Goal: Task Accomplishment & Management: Manage account settings

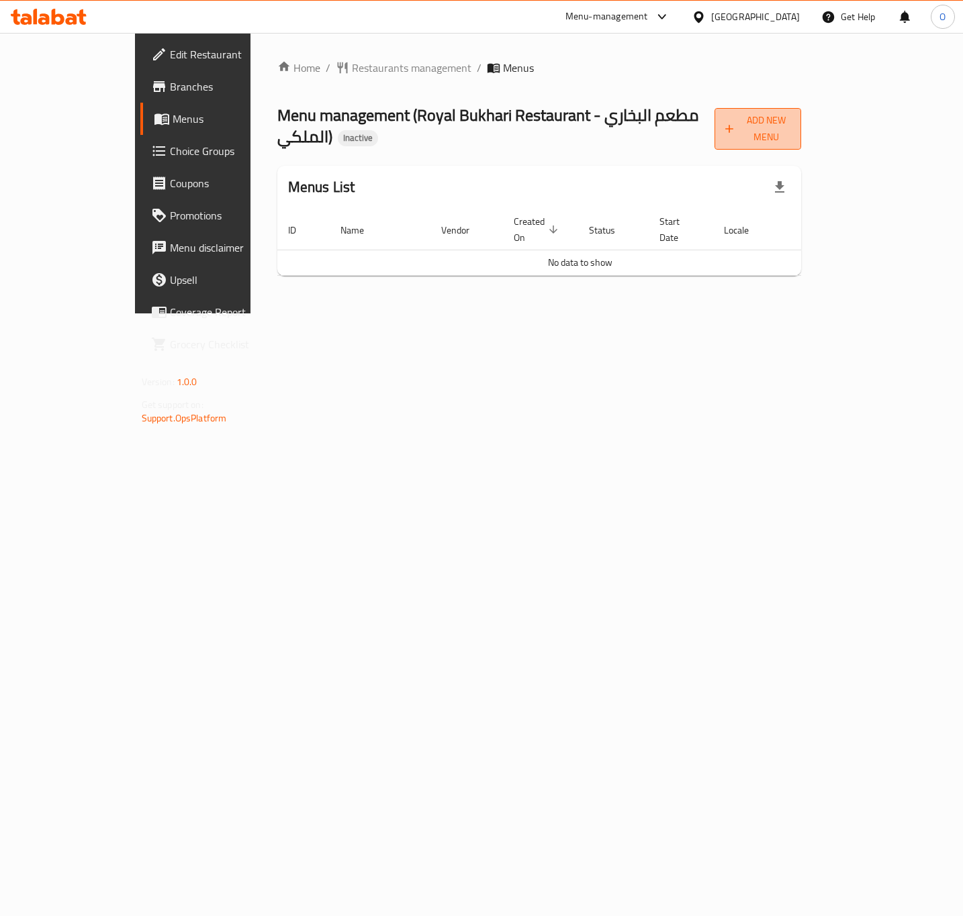
click at [801, 130] on button "Add New Menu" at bounding box center [757, 129] width 87 height 42
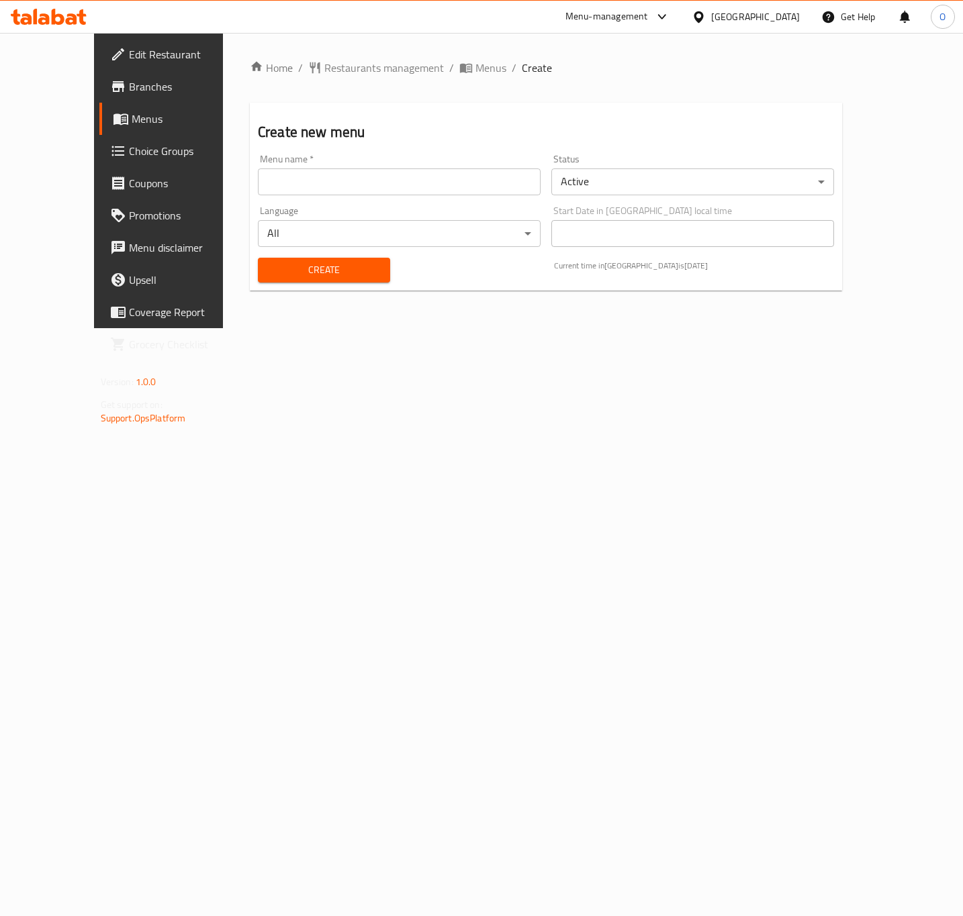
click at [262, 183] on input "text" at bounding box center [399, 182] width 283 height 27
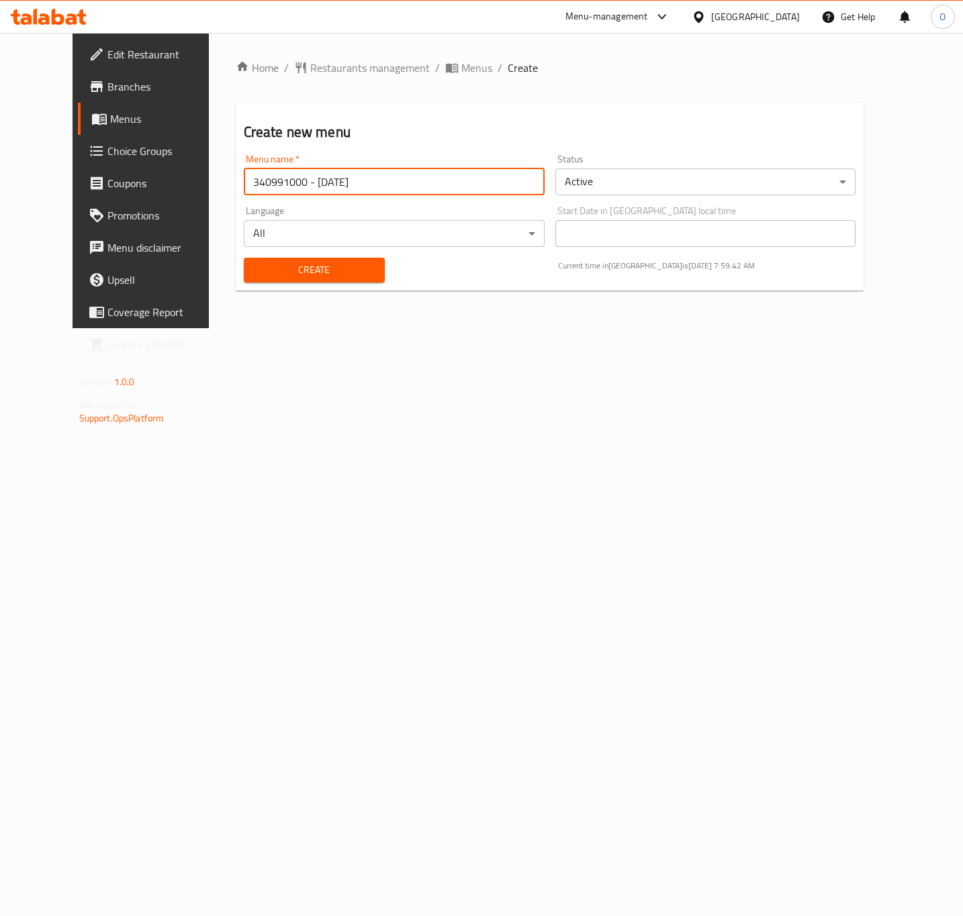
type input "340991000 - [DATE]"
click at [244, 258] on button "Create" at bounding box center [314, 270] width 141 height 25
click at [461, 69] on span "Menus" at bounding box center [476, 68] width 31 height 16
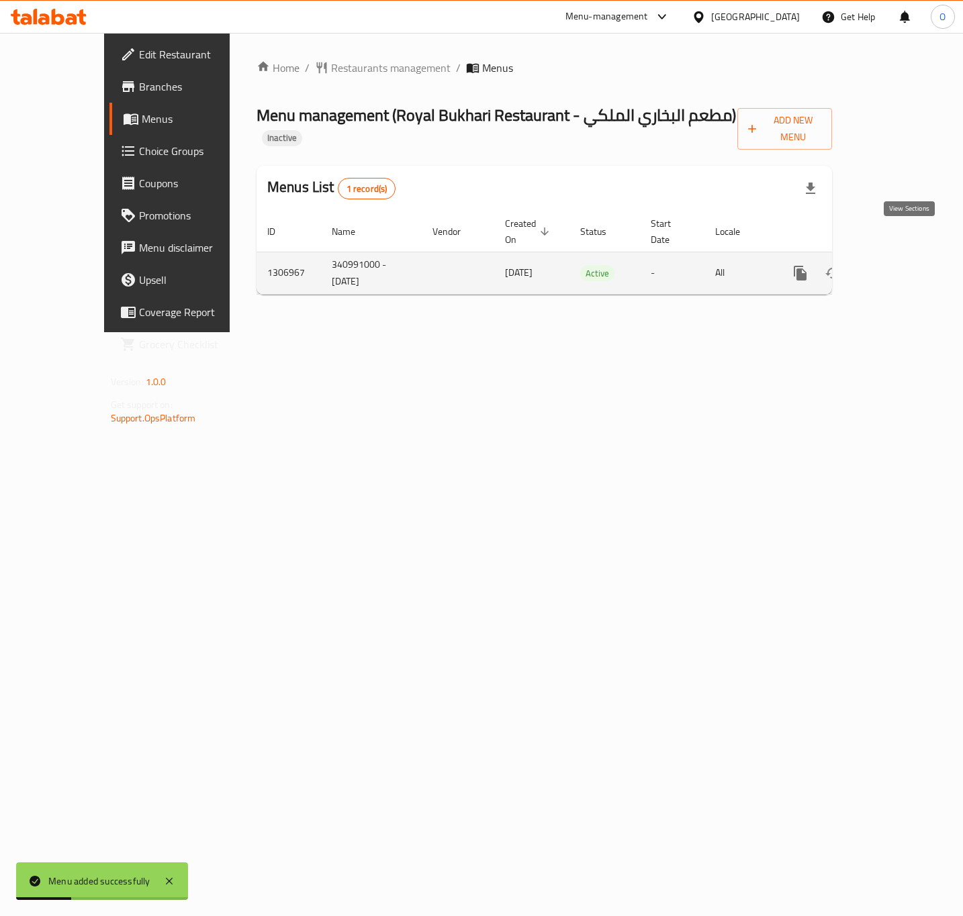
click at [903, 267] on icon "enhanced table" at bounding box center [897, 273] width 12 height 12
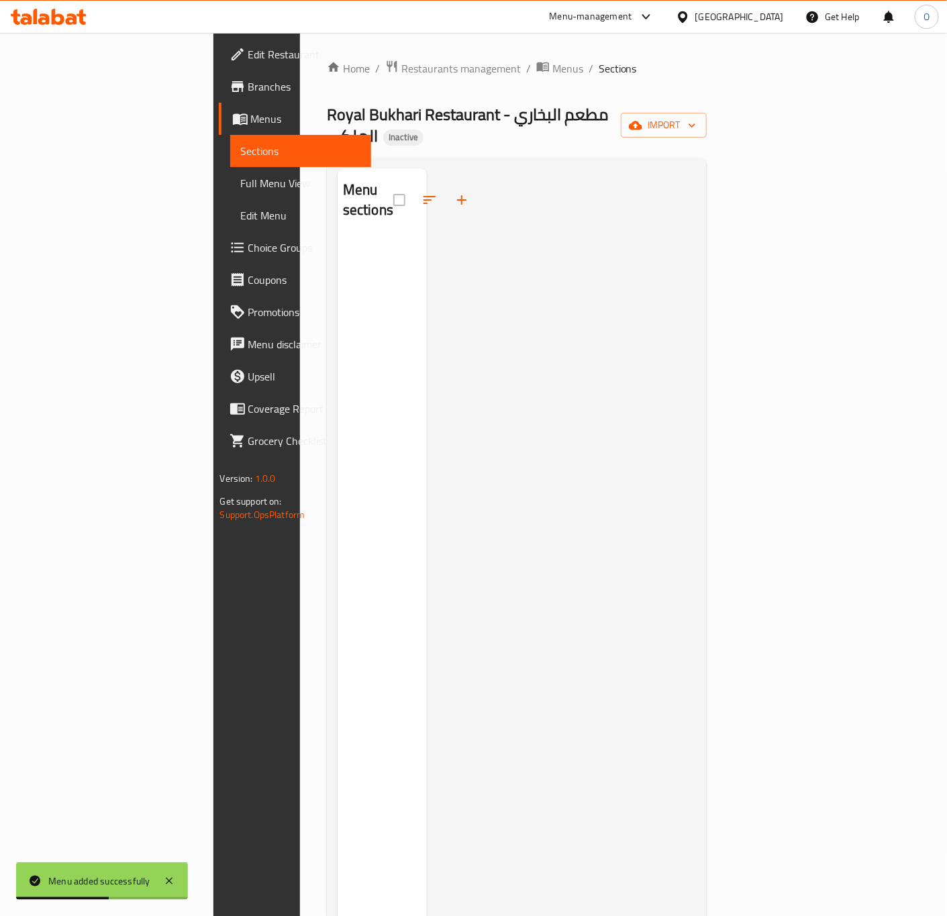
click at [219, 43] on link "Edit Restaurant" at bounding box center [295, 54] width 153 height 32
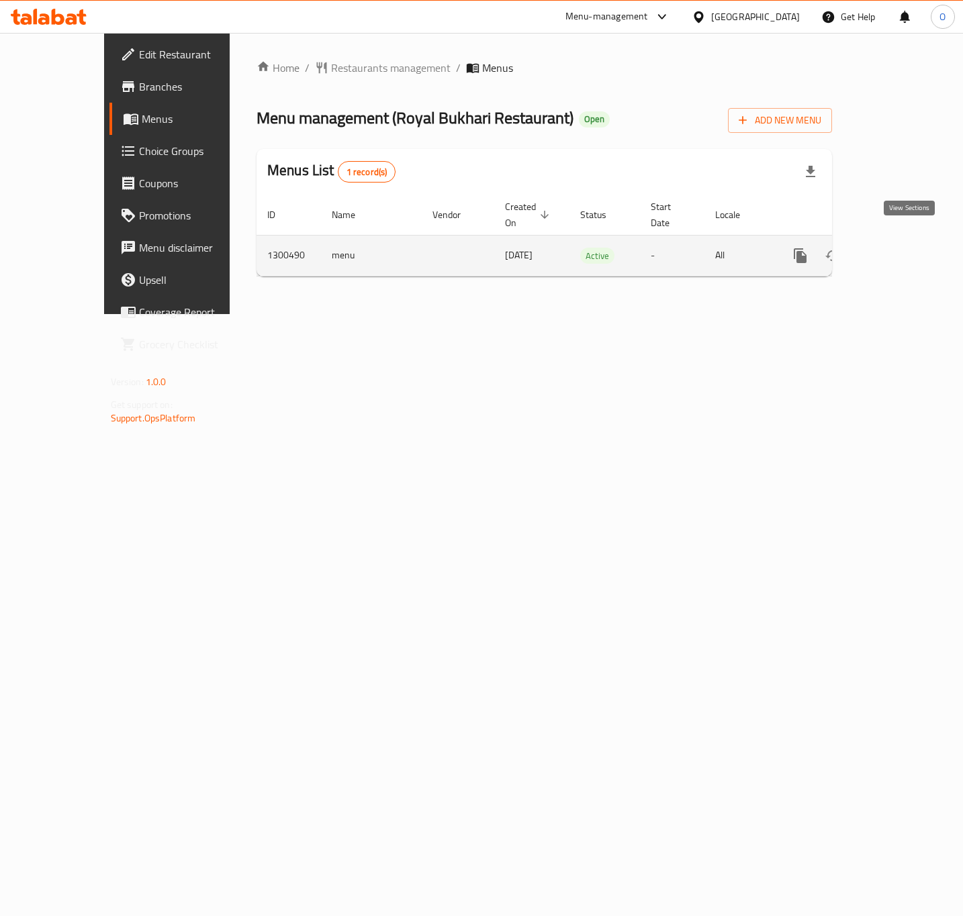
click at [909, 250] on link "enhanced table" at bounding box center [897, 256] width 32 height 32
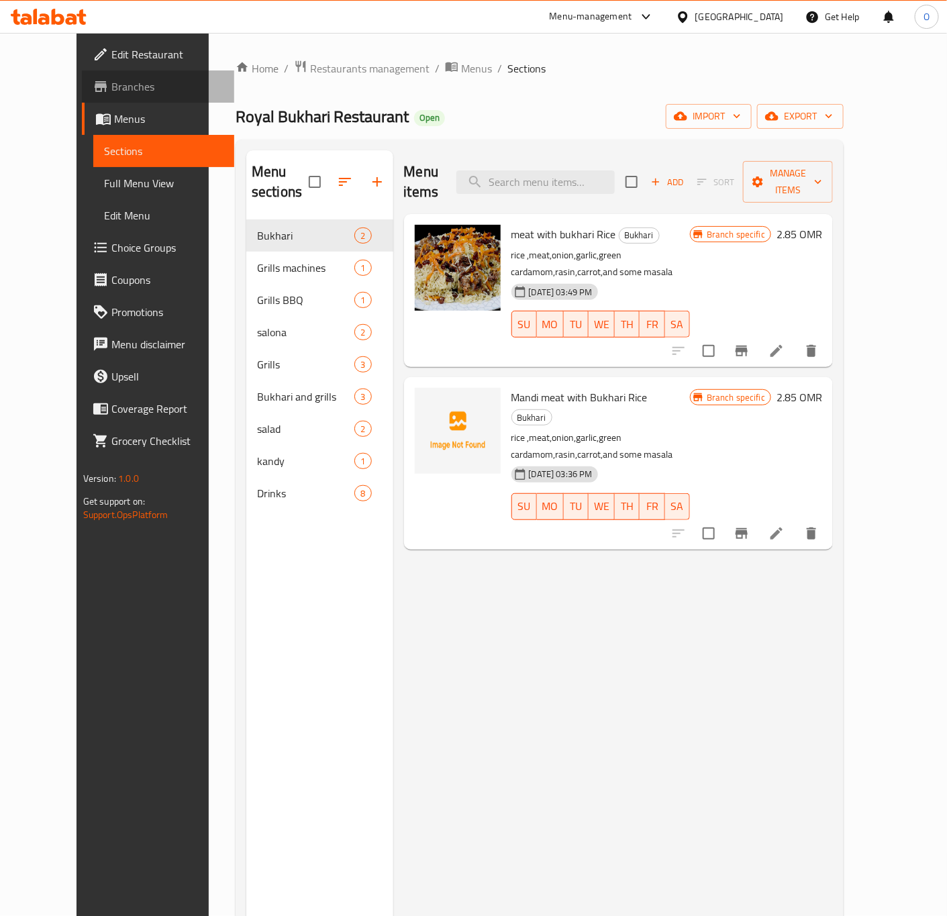
click at [111, 85] on span "Branches" at bounding box center [167, 87] width 113 height 16
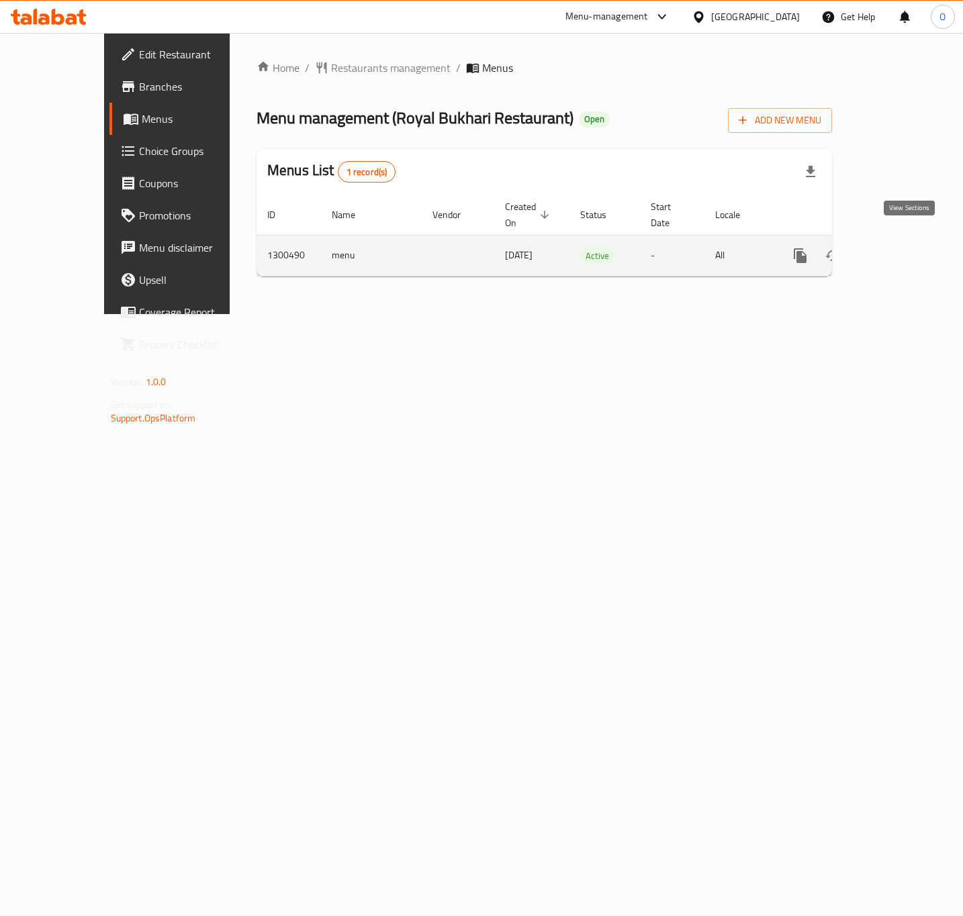
click at [913, 248] on link "enhanced table" at bounding box center [897, 256] width 32 height 32
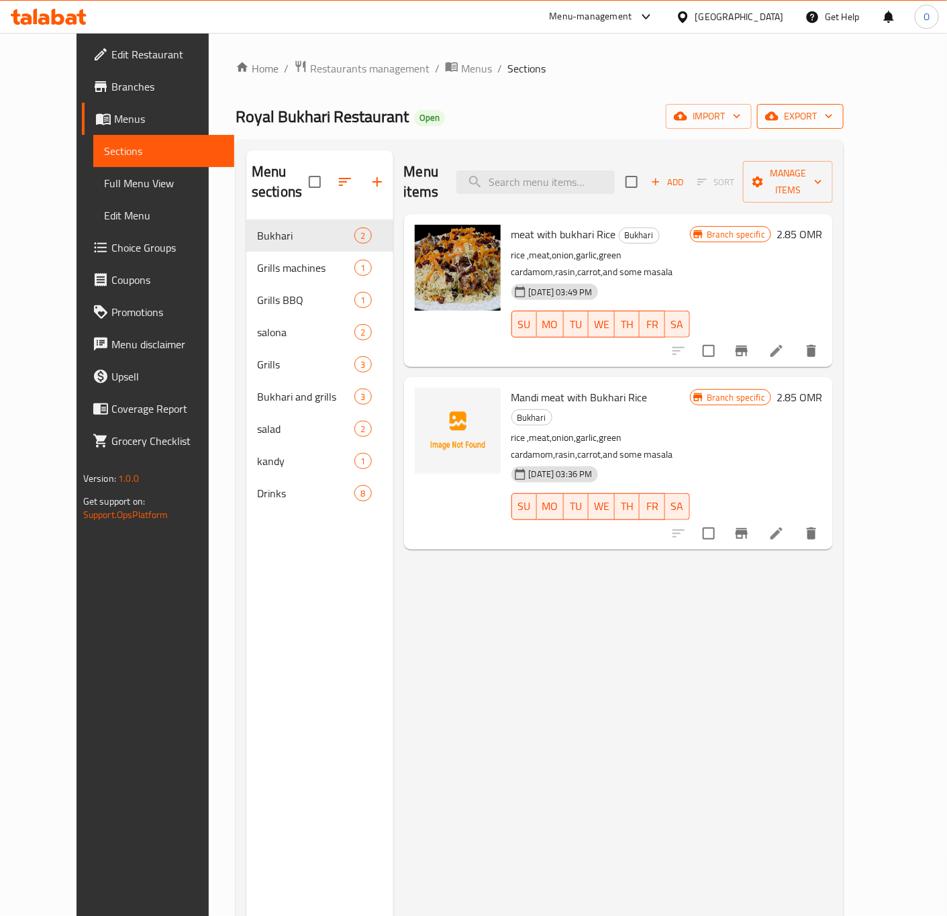
click at [833, 115] on span "export" at bounding box center [800, 116] width 65 height 17
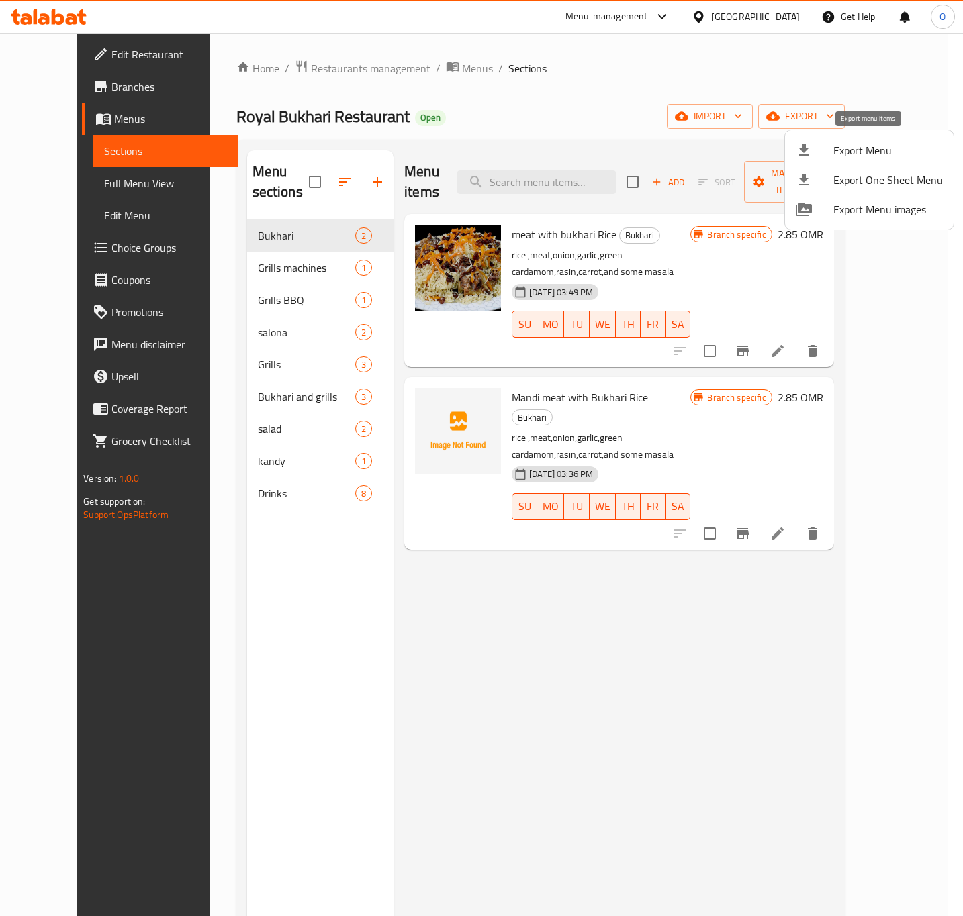
click at [859, 151] on span "Export Menu" at bounding box center [887, 150] width 109 height 16
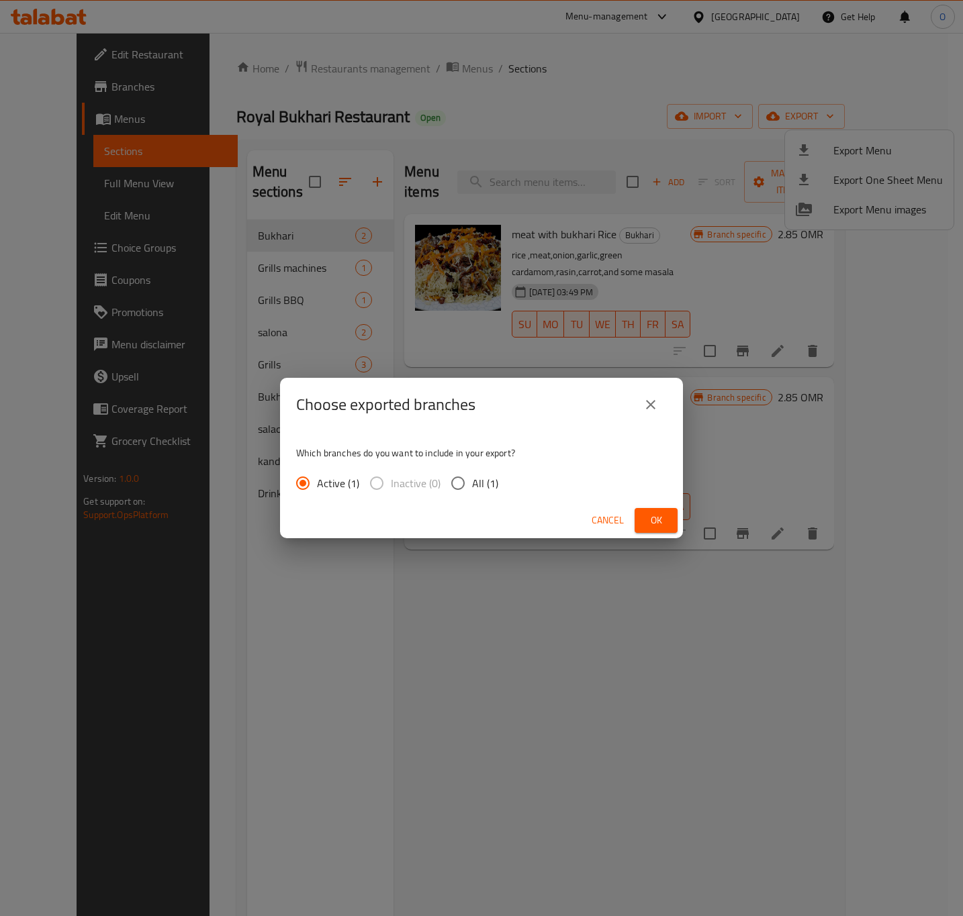
click at [476, 479] on span "All (1)" at bounding box center [485, 483] width 26 height 16
click at [472, 479] on input "All (1)" at bounding box center [458, 483] width 28 height 28
radio input "true"
click at [299, 476] on input "Active (1)" at bounding box center [303, 483] width 28 height 28
radio input "true"
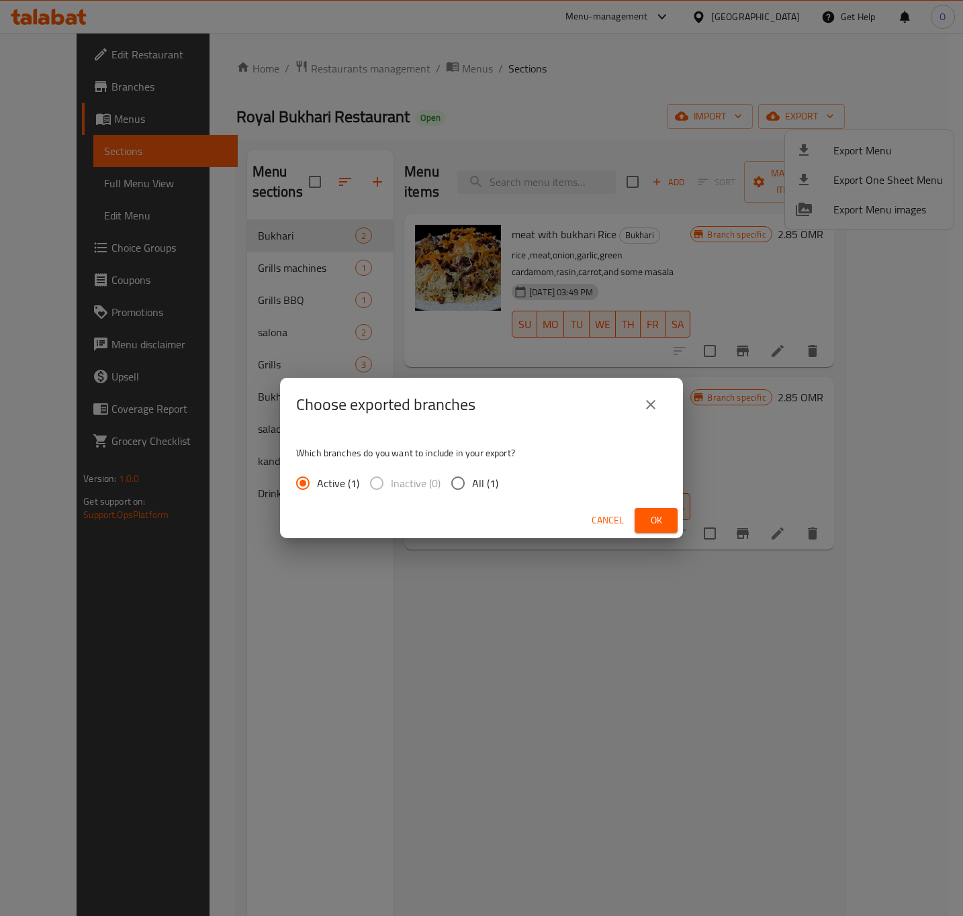
click at [492, 488] on span "All (1)" at bounding box center [485, 483] width 26 height 16
click at [472, 488] on input "All (1)" at bounding box center [458, 483] width 28 height 28
radio input "true"
click at [649, 522] on span "Ok" at bounding box center [655, 520] width 21 height 17
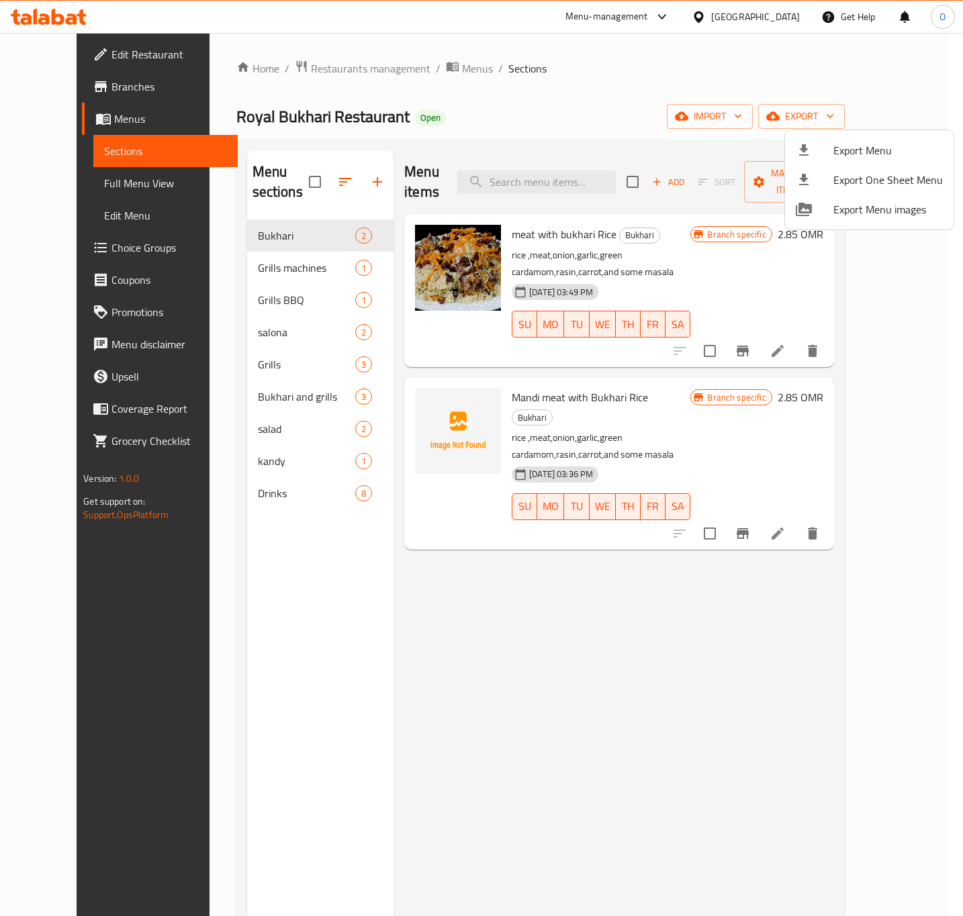
drag, startPoint x: 349, startPoint y: 747, endPoint x: 244, endPoint y: 510, distance: 259.7
click at [349, 747] on div at bounding box center [481, 458] width 963 height 916
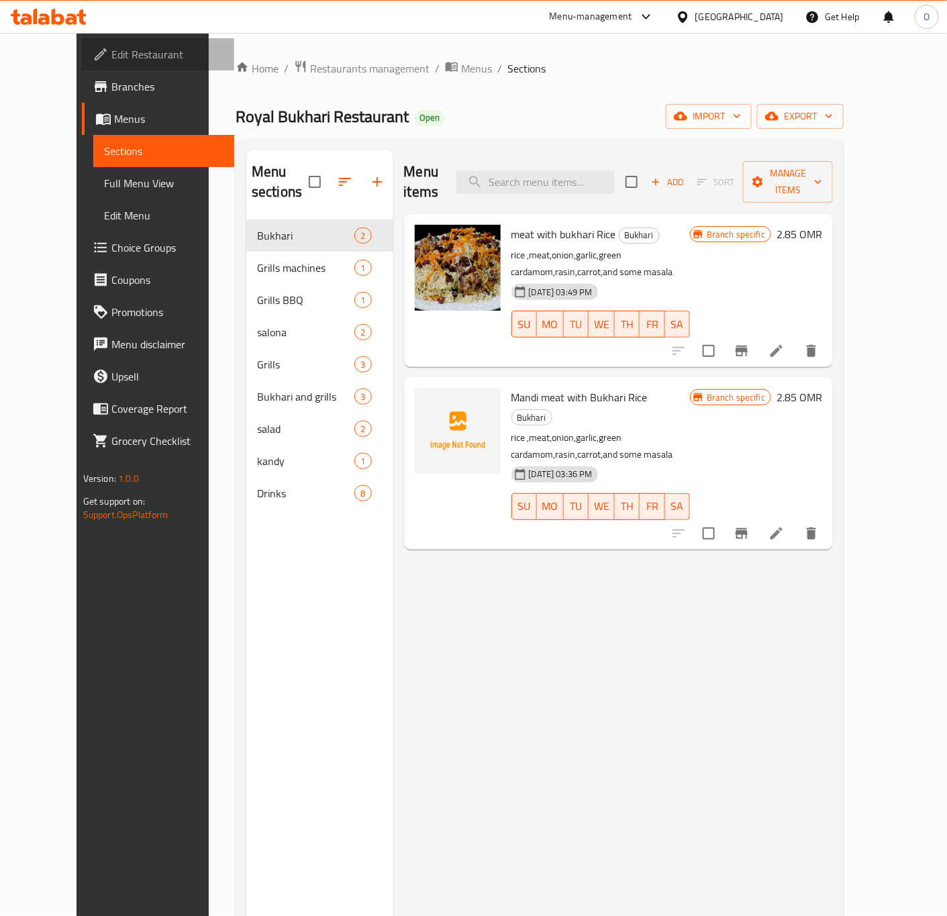
click at [111, 58] on span "Edit Restaurant" at bounding box center [167, 54] width 113 height 16
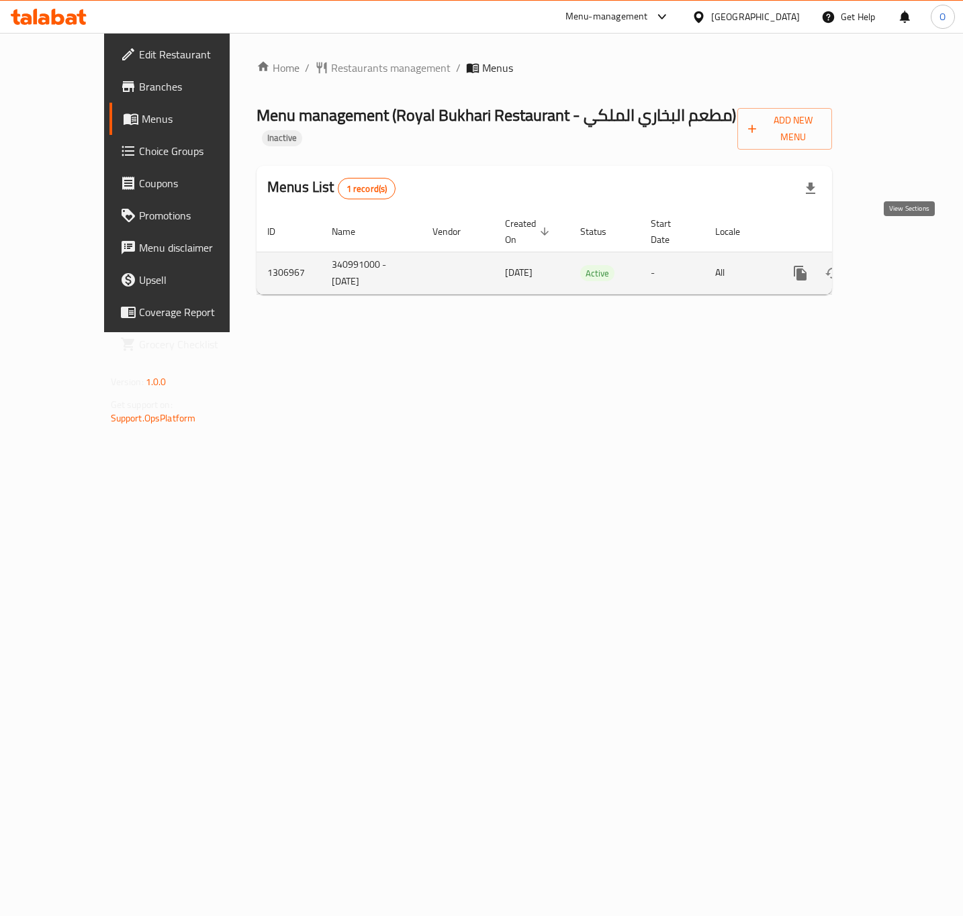
click at [913, 257] on link "enhanced table" at bounding box center [897, 273] width 32 height 32
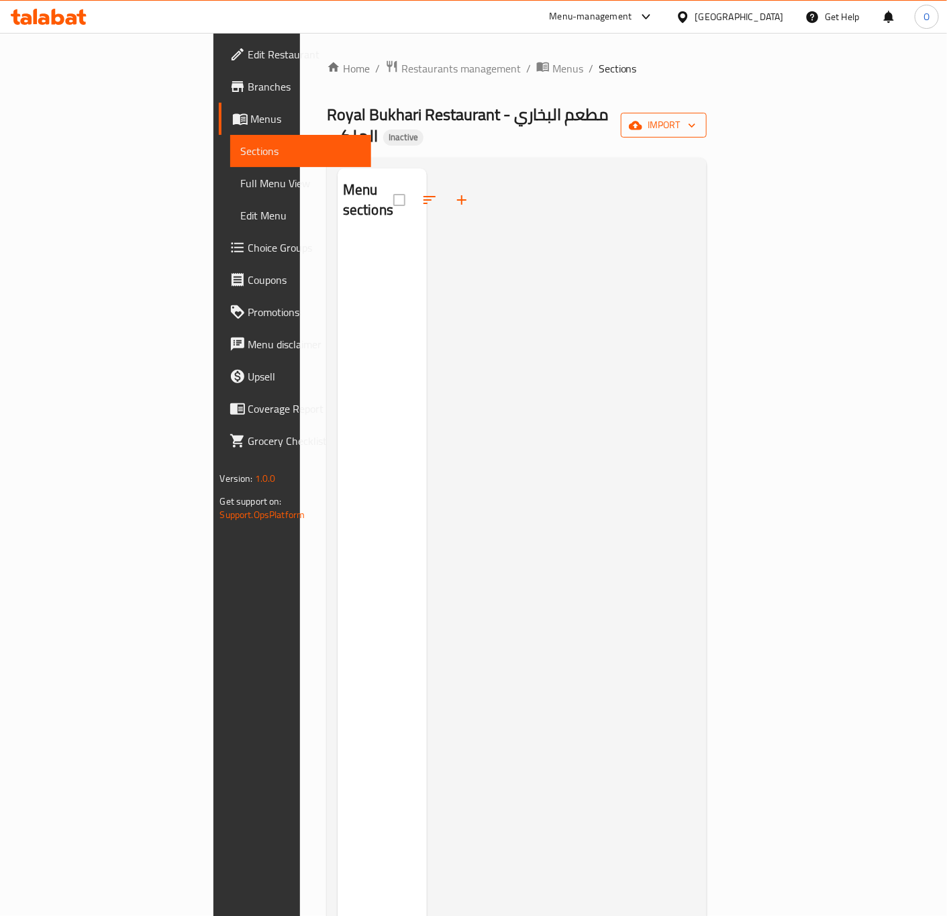
click at [696, 122] on span "import" at bounding box center [664, 125] width 64 height 17
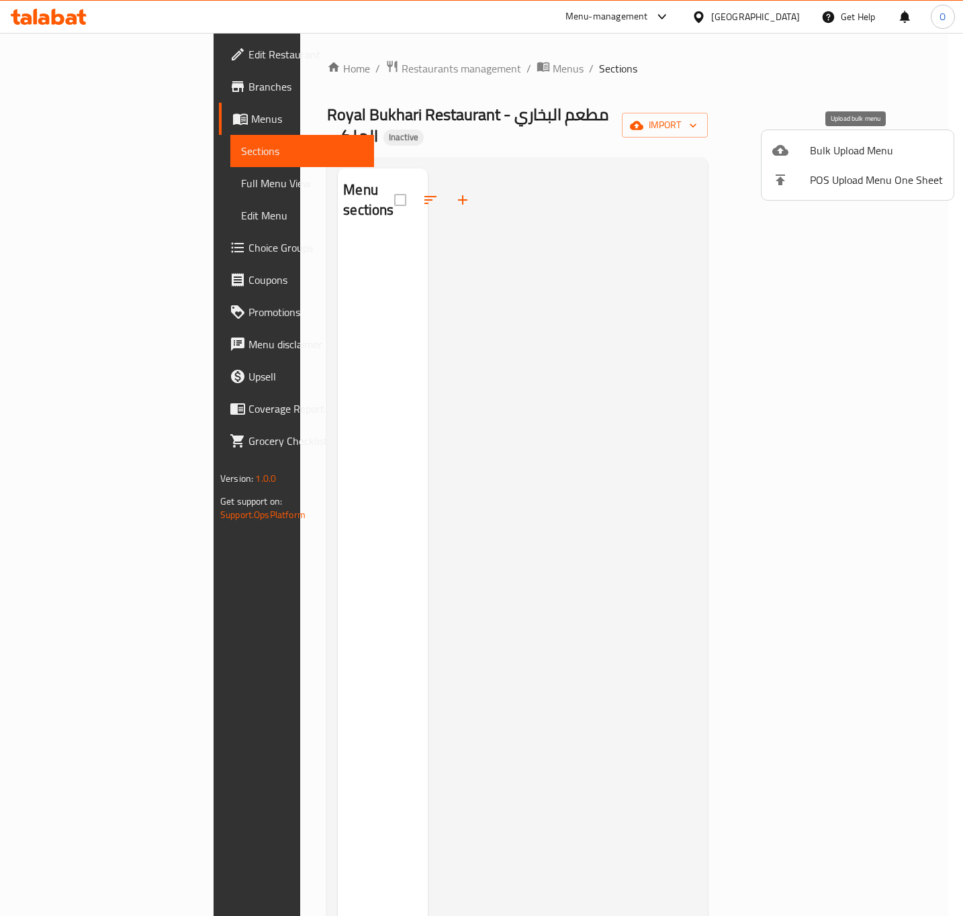
click at [810, 153] on span "Bulk Upload Menu" at bounding box center [876, 150] width 133 height 16
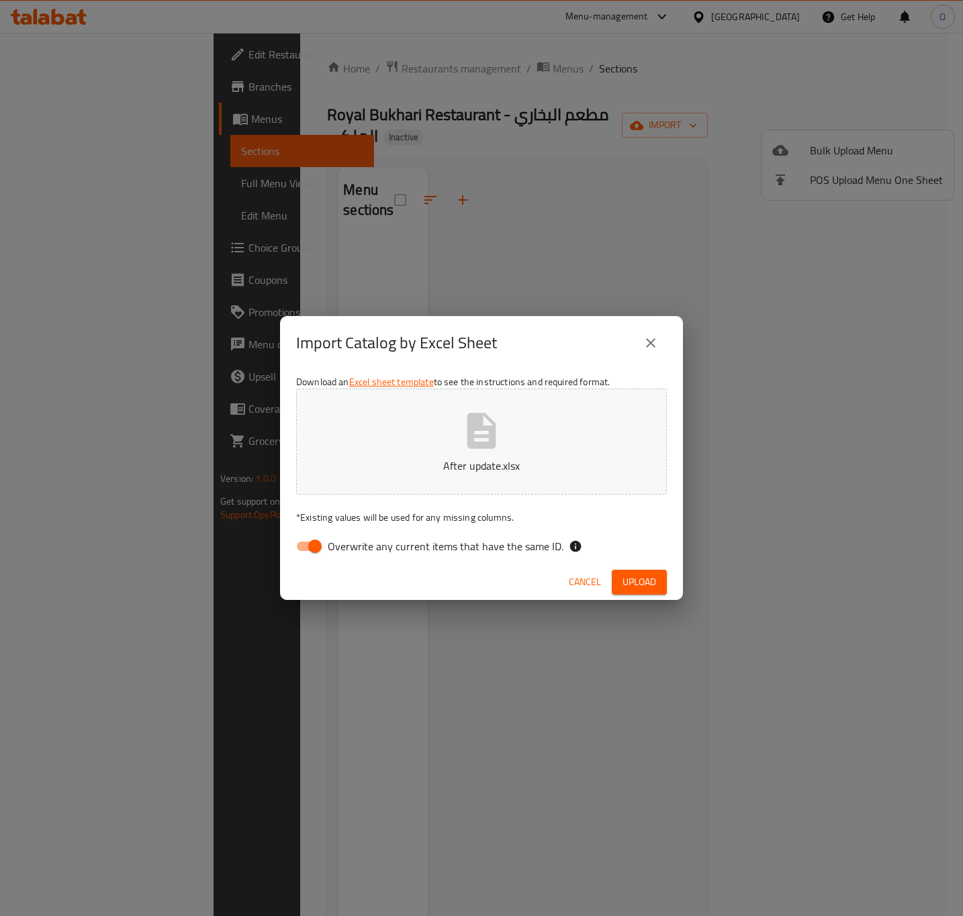
click at [395, 546] on span "Overwrite any current items that have the same ID." at bounding box center [446, 546] width 236 height 16
click at [353, 546] on input "Overwrite any current items that have the same ID." at bounding box center [315, 547] width 77 height 26
checkbox input "false"
click at [651, 590] on span "Upload" at bounding box center [639, 582] width 34 height 17
click at [643, 586] on span "Upload" at bounding box center [639, 582] width 34 height 17
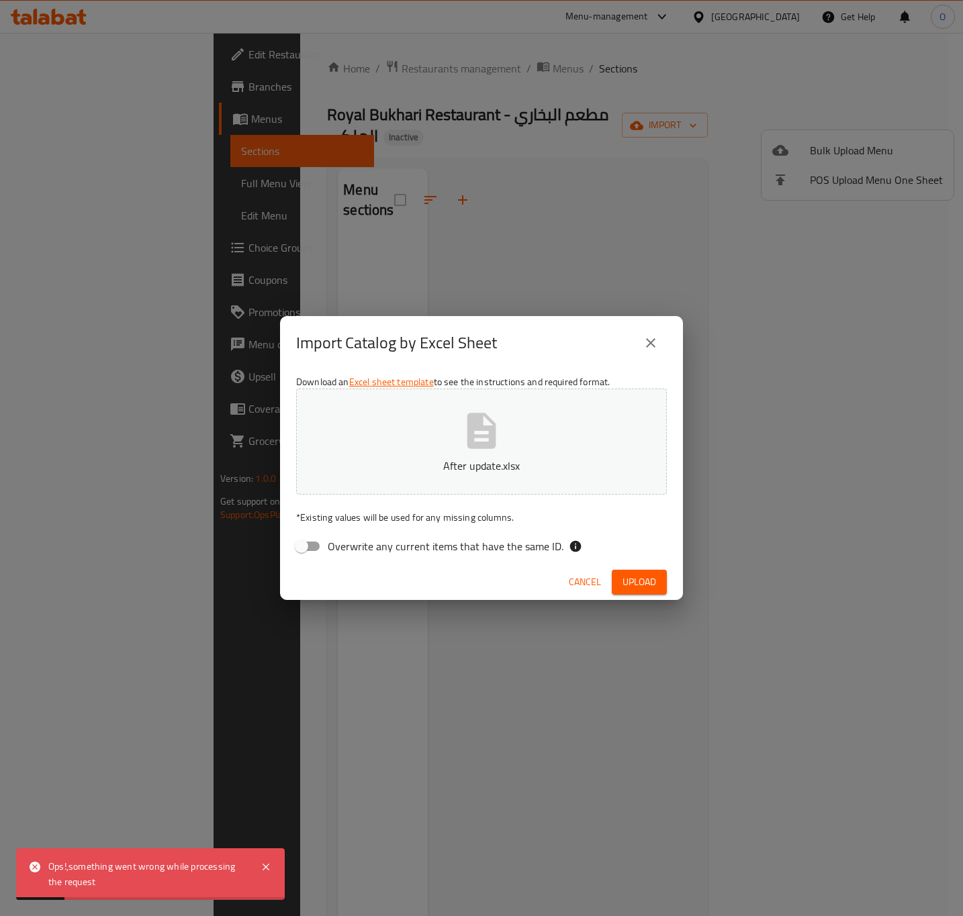
click at [419, 91] on div "Import Catalog by Excel Sheet Download an Excel sheet template to see the instr…" at bounding box center [481, 458] width 963 height 916
click at [659, 345] on button "close" at bounding box center [650, 343] width 32 height 32
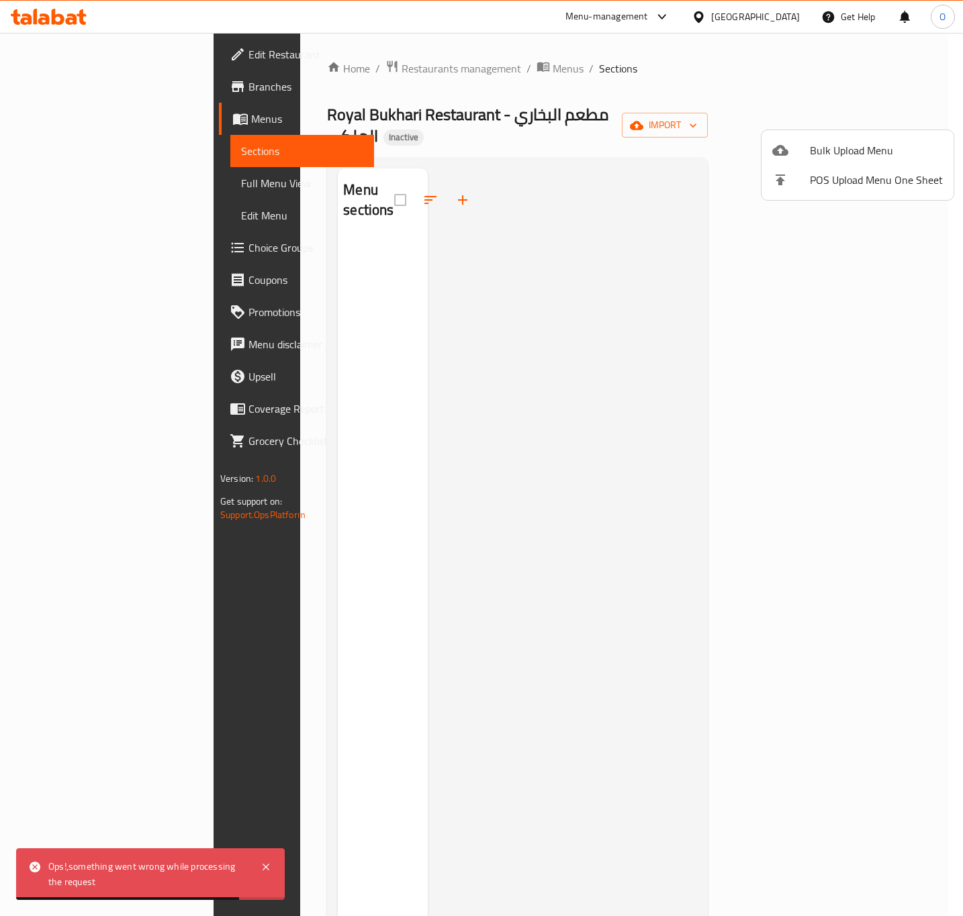
click at [416, 61] on div at bounding box center [481, 458] width 963 height 916
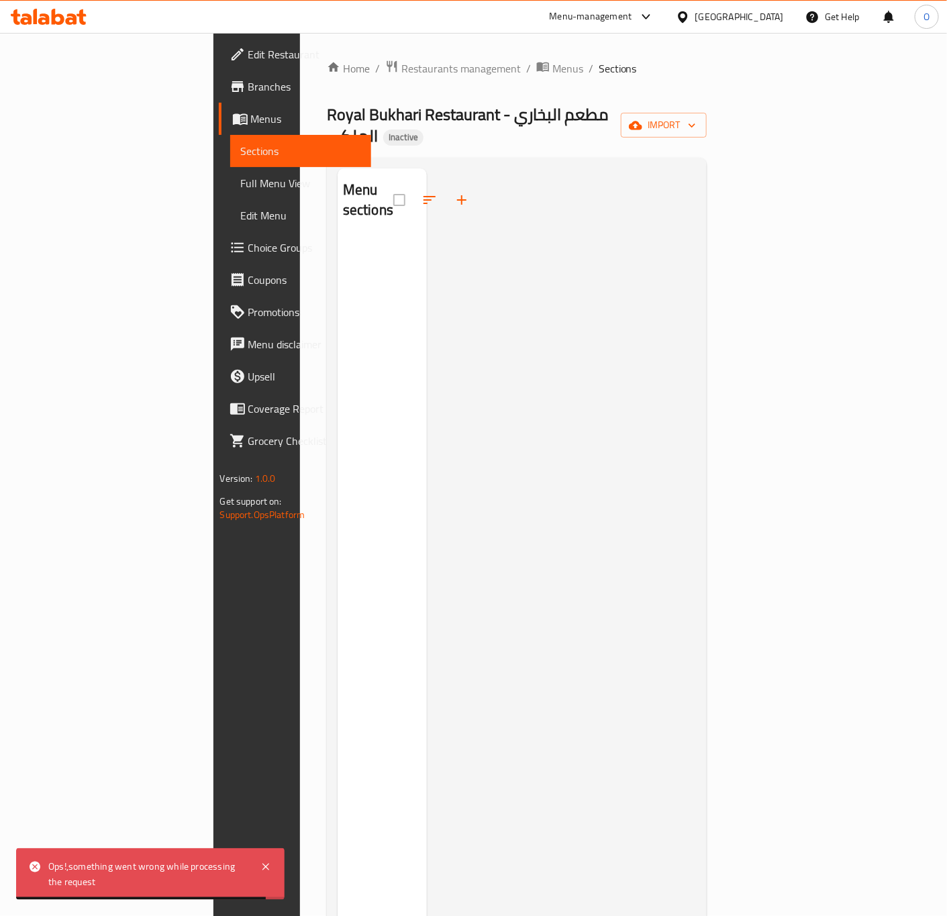
click at [553, 61] on span "Menus" at bounding box center [568, 68] width 31 height 16
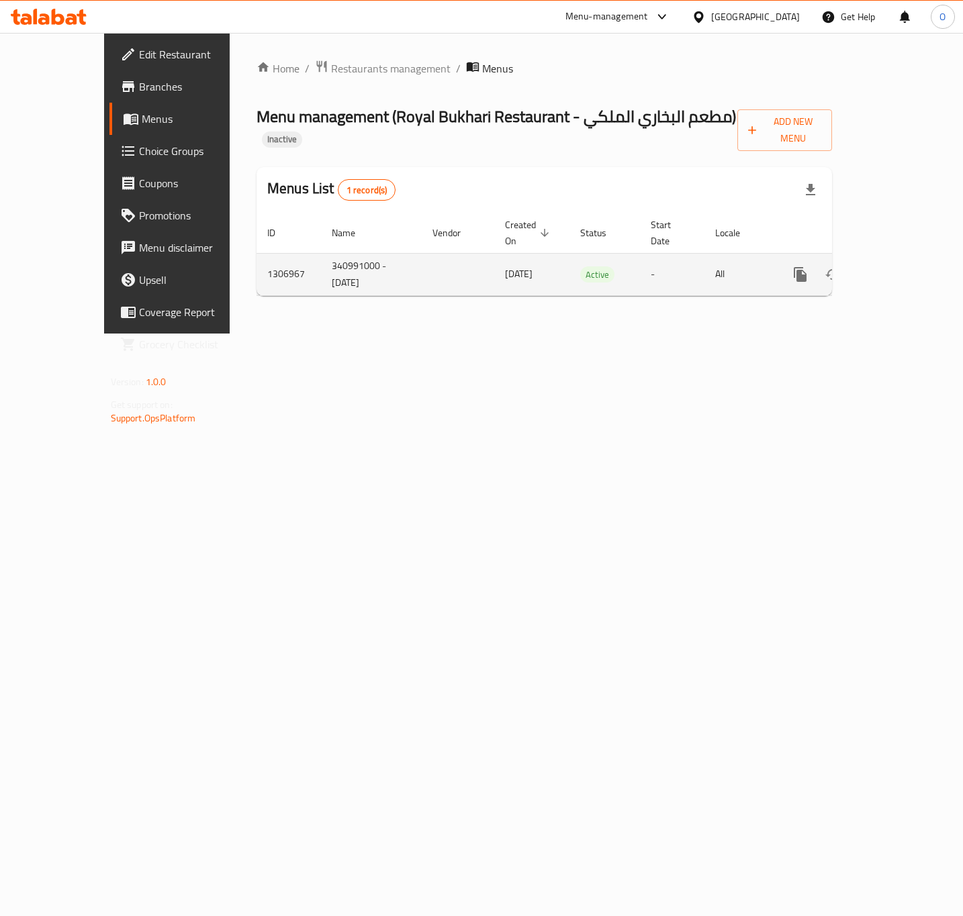
click at [321, 253] on td "340991000 - [DATE]" at bounding box center [371, 274] width 101 height 42
copy td "340991000 - [DATE]"
click at [868, 258] on button "enhanced table" at bounding box center [865, 274] width 32 height 32
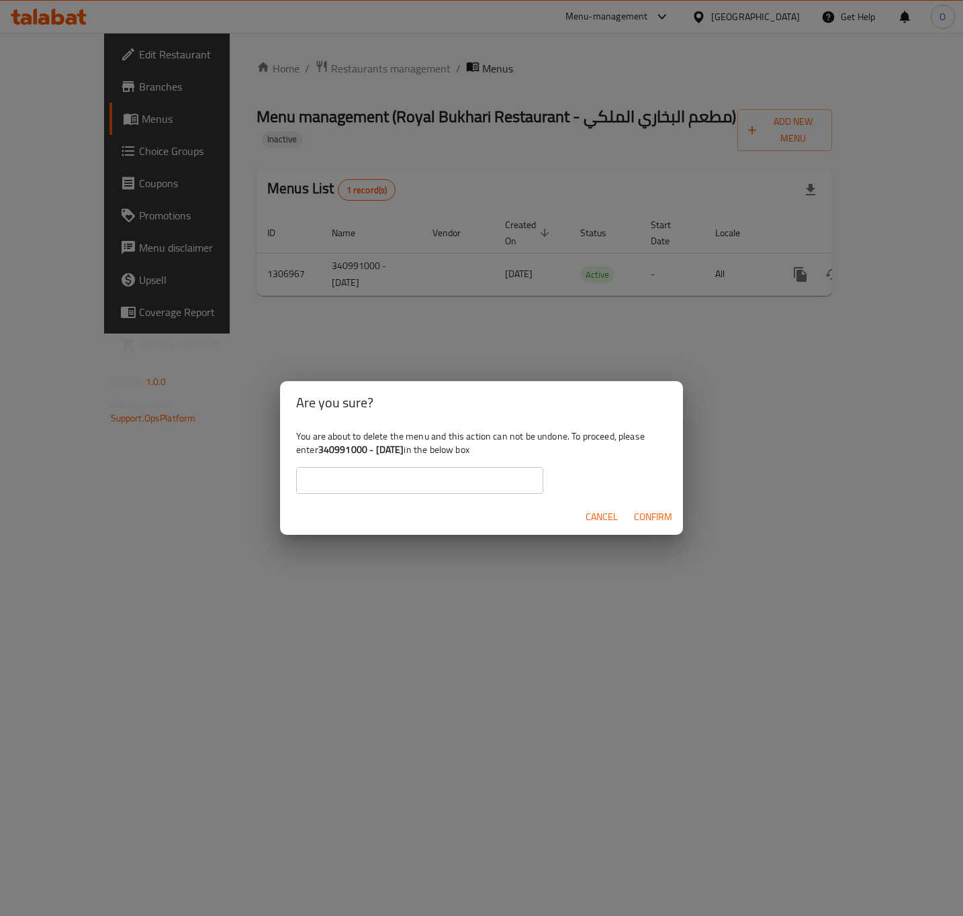
click at [487, 478] on input "text" at bounding box center [419, 480] width 247 height 27
paste input "340991000 - [DATE]"
click at [623, 520] on div "Cancel Confirm" at bounding box center [481, 517] width 403 height 36
click at [632, 514] on button "Confirm" at bounding box center [652, 517] width 49 height 25
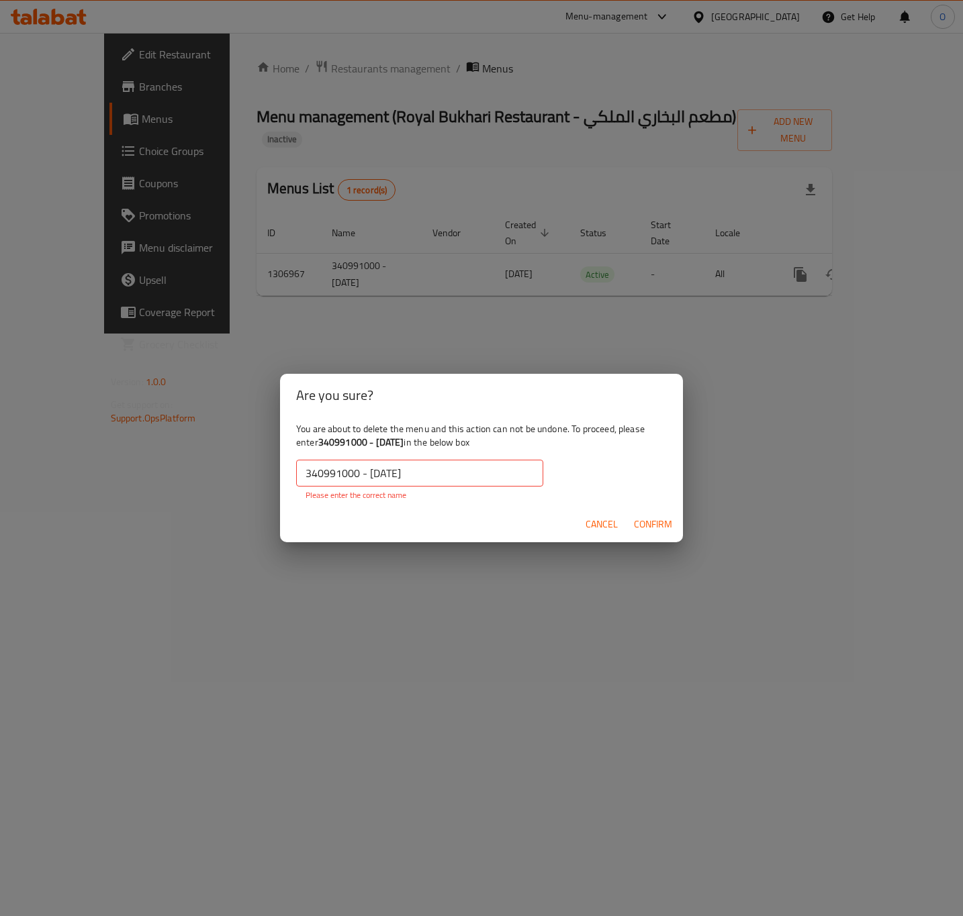
click at [446, 457] on div "You are about to delete the menu and this action can not be undone. To proceed,…" at bounding box center [481, 462] width 403 height 90
drag, startPoint x: 440, startPoint y: 463, endPoint x: 438, endPoint y: 473, distance: 10.3
click at [440, 469] on input "340991000 - [DATE]" at bounding box center [419, 473] width 247 height 27
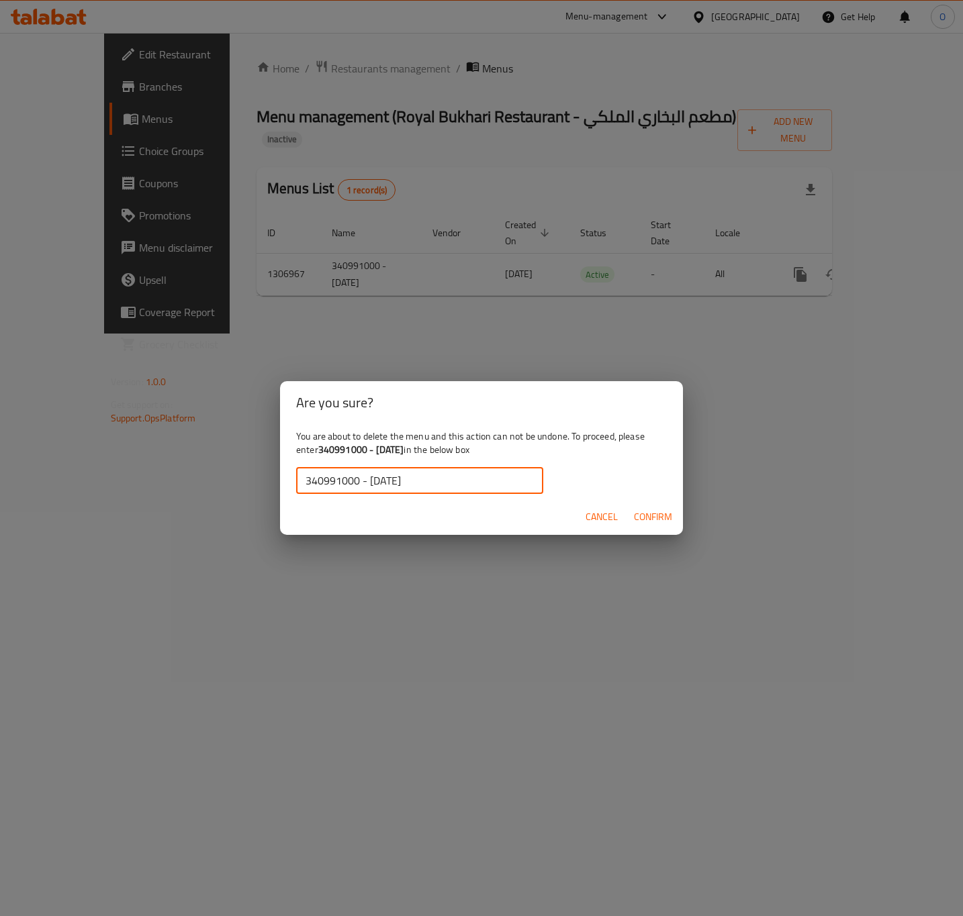
type input "340991000 - [DATE]"
click at [651, 520] on span "Confirm" at bounding box center [653, 517] width 38 height 17
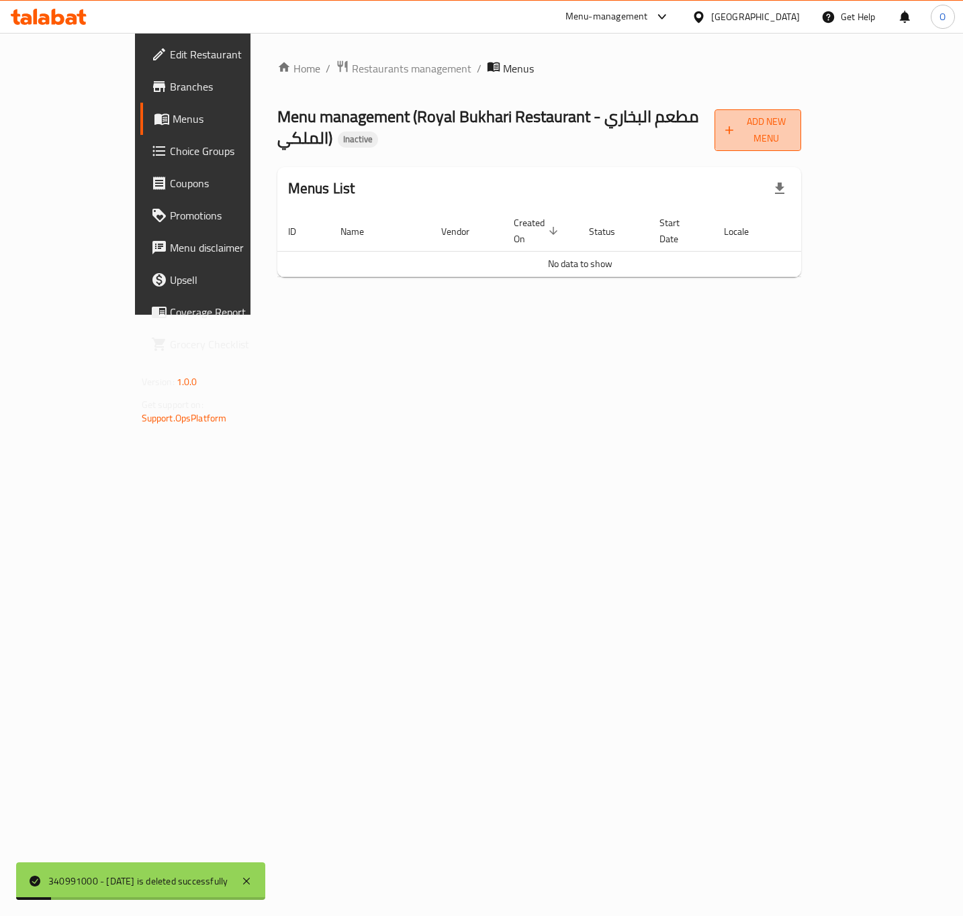
click at [801, 109] on button "Add New Menu" at bounding box center [757, 130] width 87 height 42
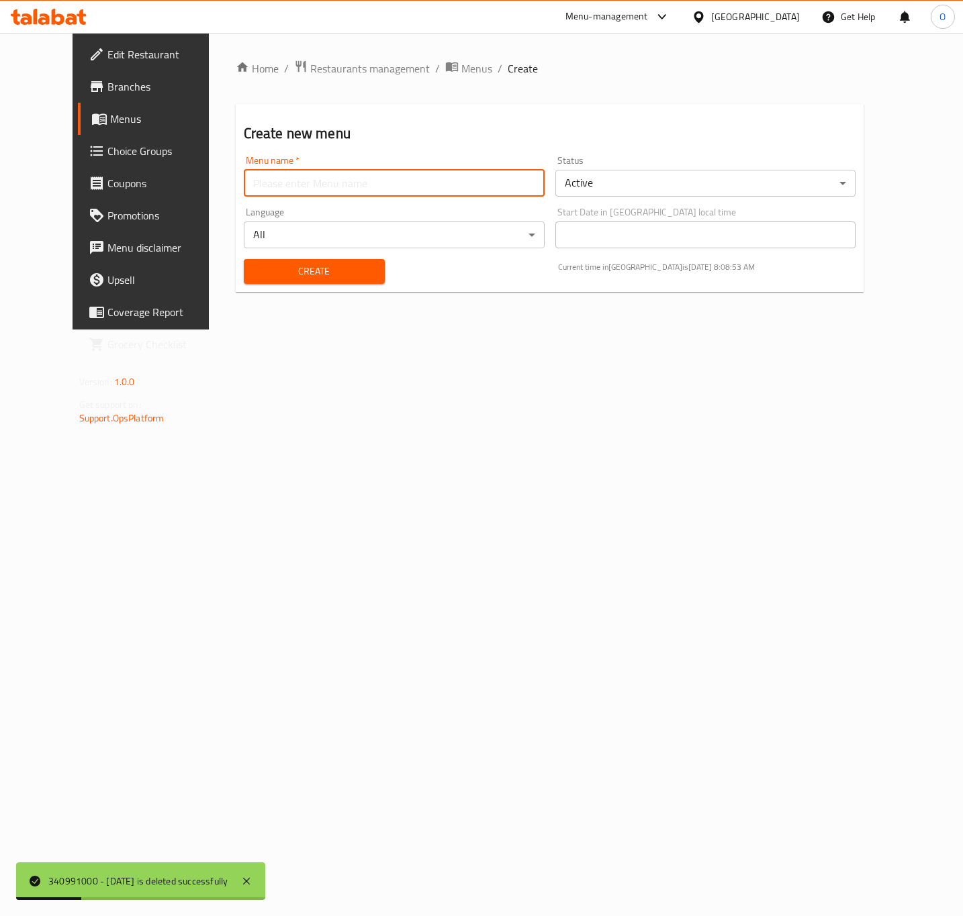
click at [317, 192] on input "text" at bounding box center [394, 183] width 301 height 27
paste input "340991000 - [DATE]"
type input "340991000 - [DATE]"
click at [244, 259] on button "Create" at bounding box center [314, 271] width 141 height 25
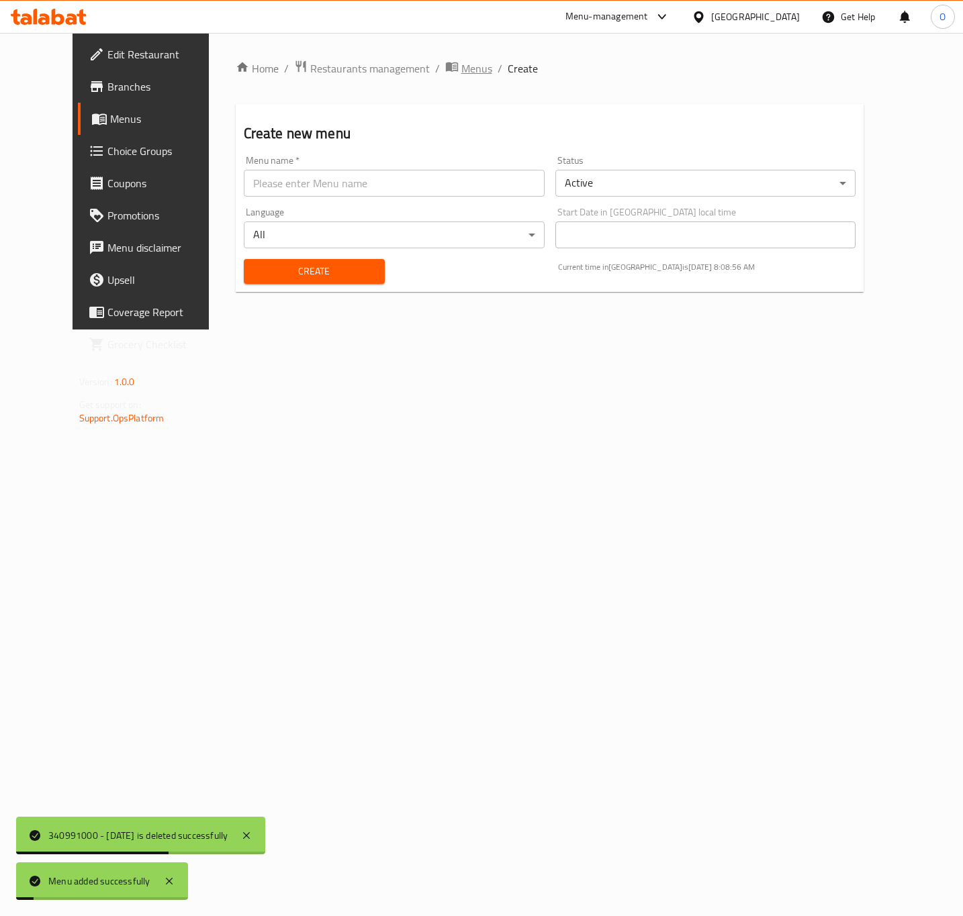
click at [461, 73] on span "Menus" at bounding box center [476, 68] width 31 height 16
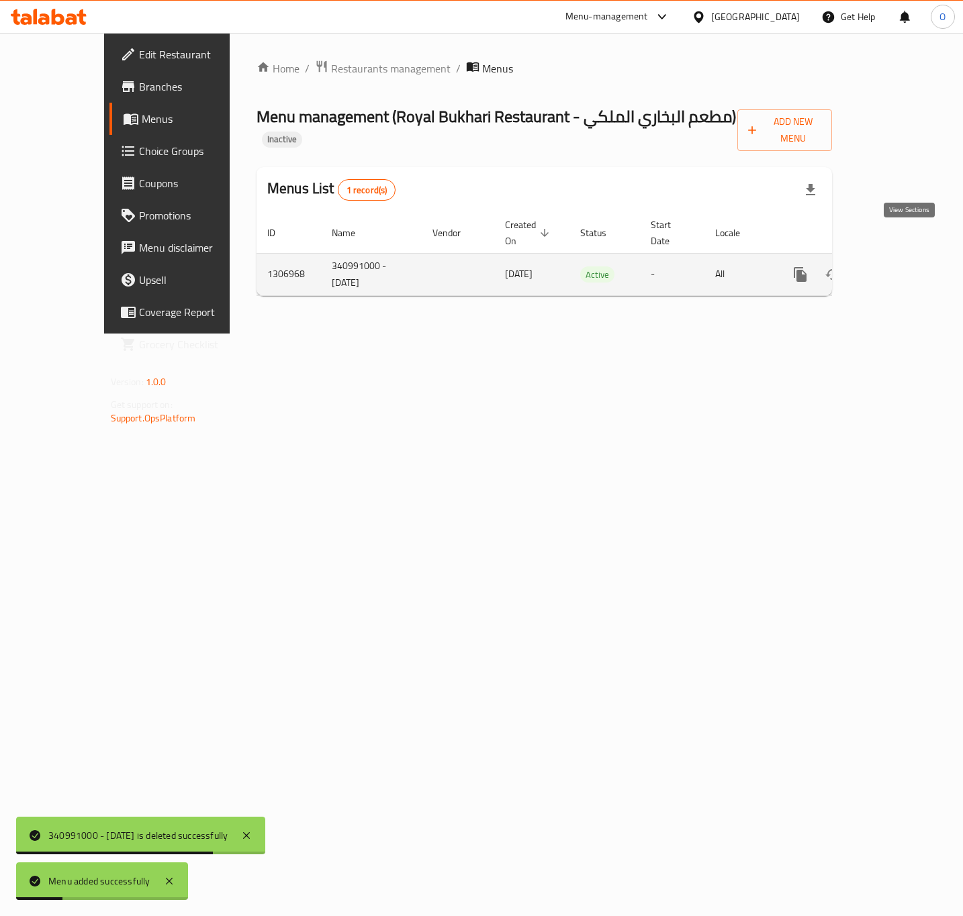
click at [903, 269] on icon "enhanced table" at bounding box center [897, 275] width 12 height 12
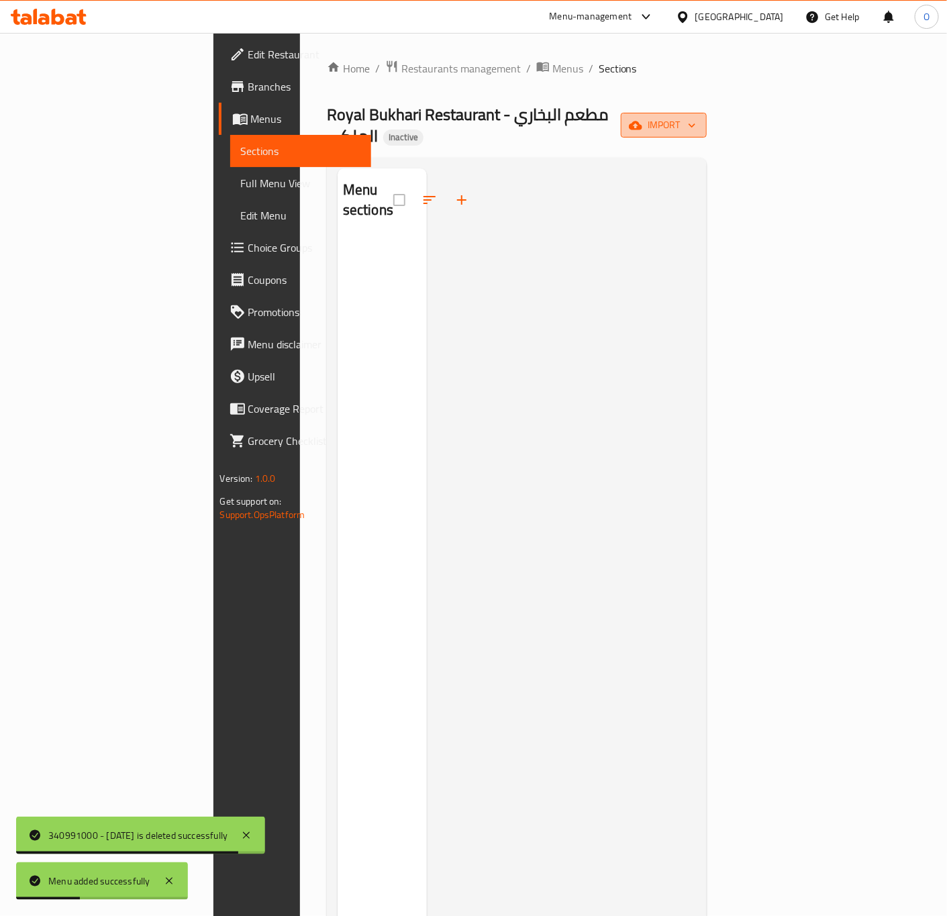
click at [643, 121] on icon "button" at bounding box center [635, 125] width 13 height 9
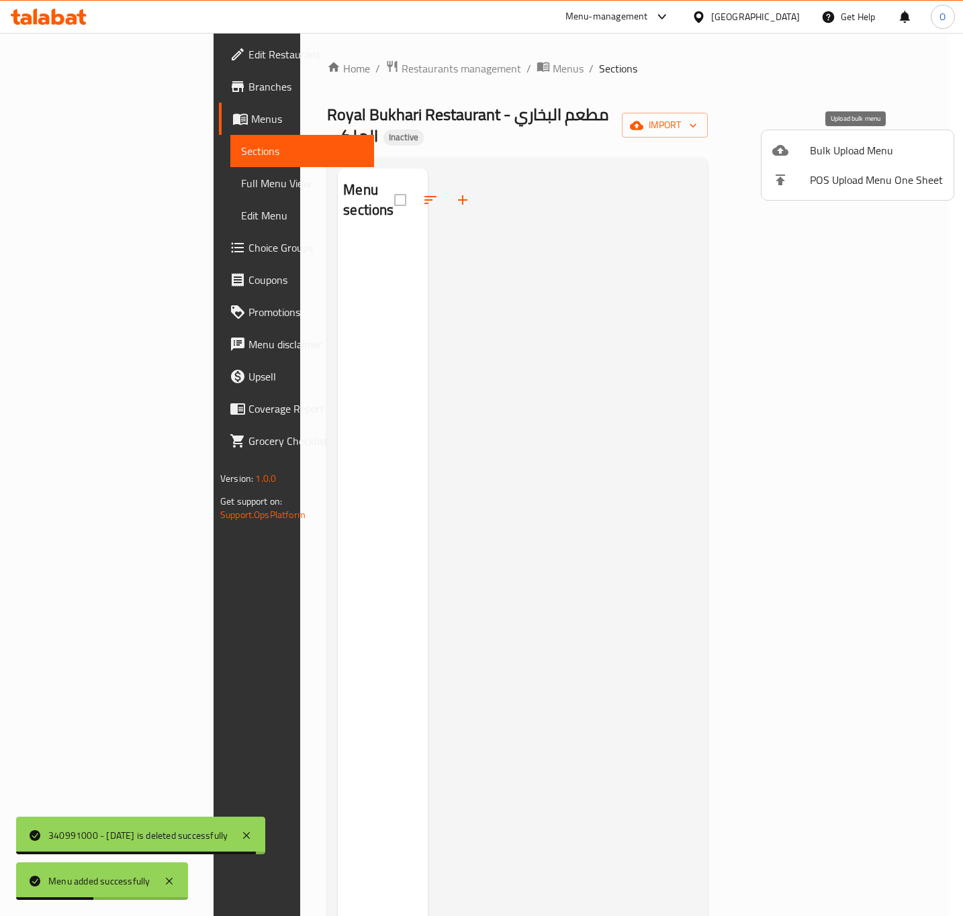
click at [839, 151] on span "Bulk Upload Menu" at bounding box center [876, 150] width 133 height 16
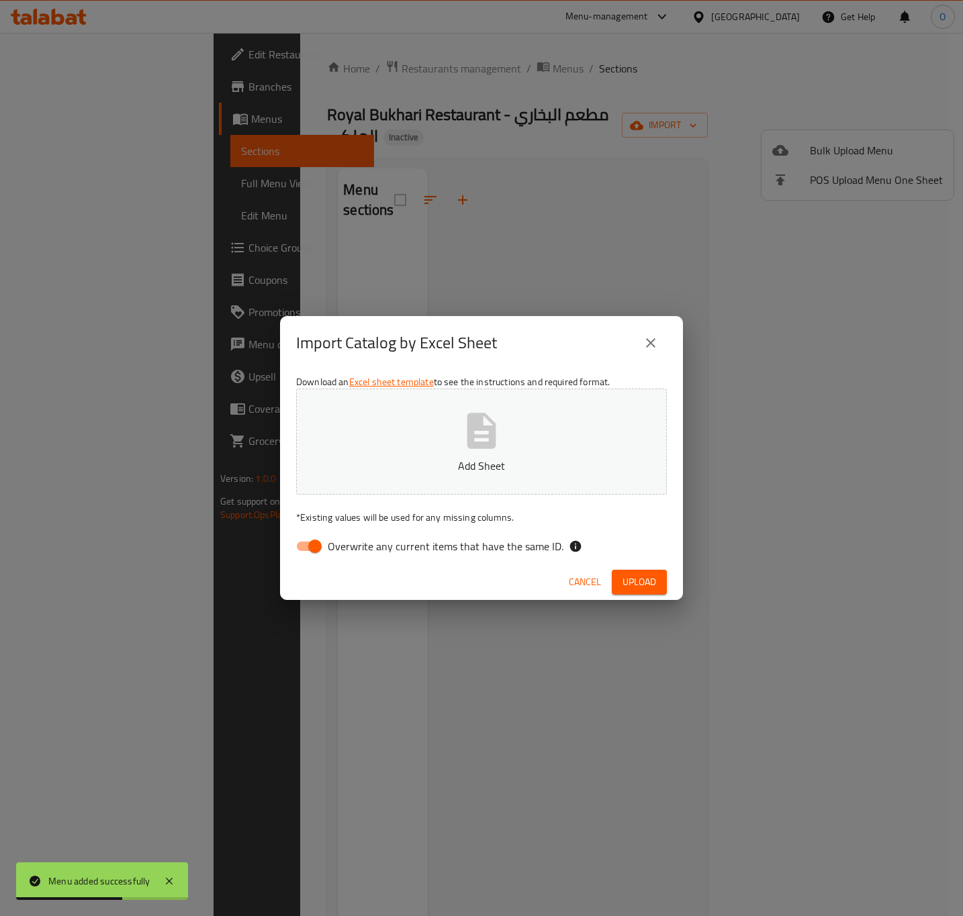
click at [504, 440] on button "Add Sheet" at bounding box center [481, 442] width 371 height 106
click at [477, 544] on span "Overwrite any current items that have the same ID." at bounding box center [446, 546] width 236 height 16
click at [353, 544] on input "Overwrite any current items that have the same ID." at bounding box center [315, 547] width 77 height 26
checkbox input "false"
click at [623, 574] on span "Upload" at bounding box center [639, 582] width 34 height 17
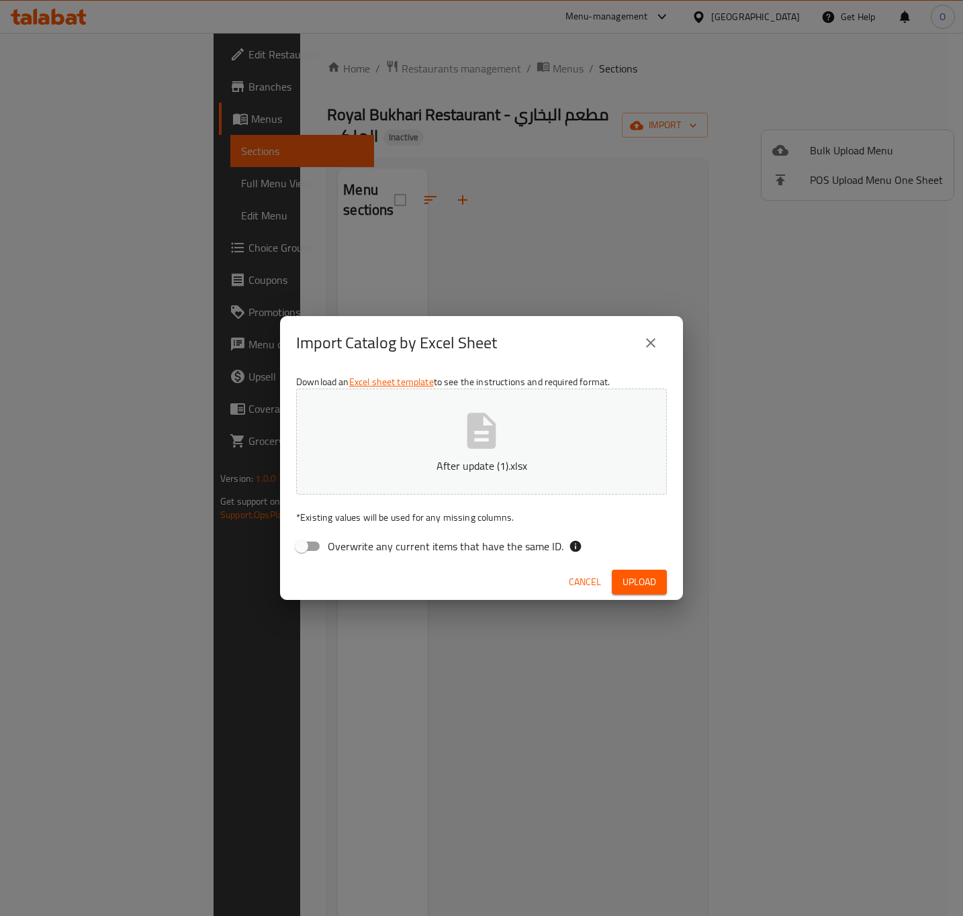
click at [643, 578] on span "Upload" at bounding box center [639, 582] width 34 height 17
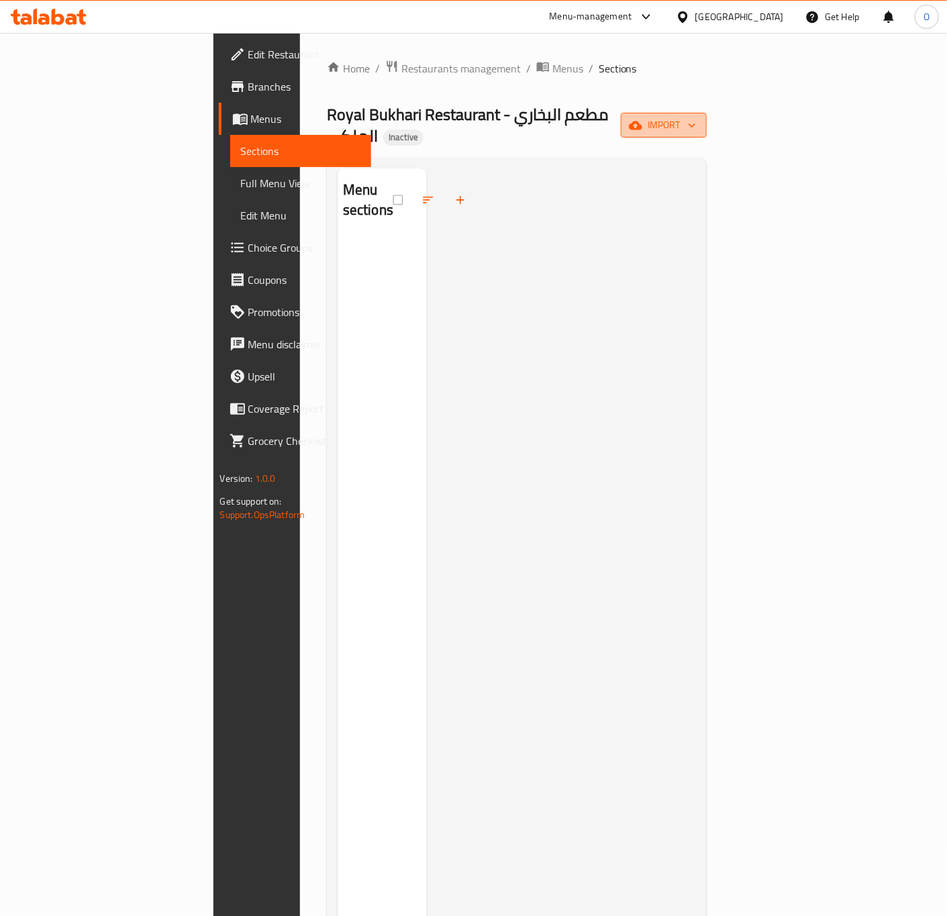
click at [643, 119] on icon "button" at bounding box center [635, 125] width 13 height 13
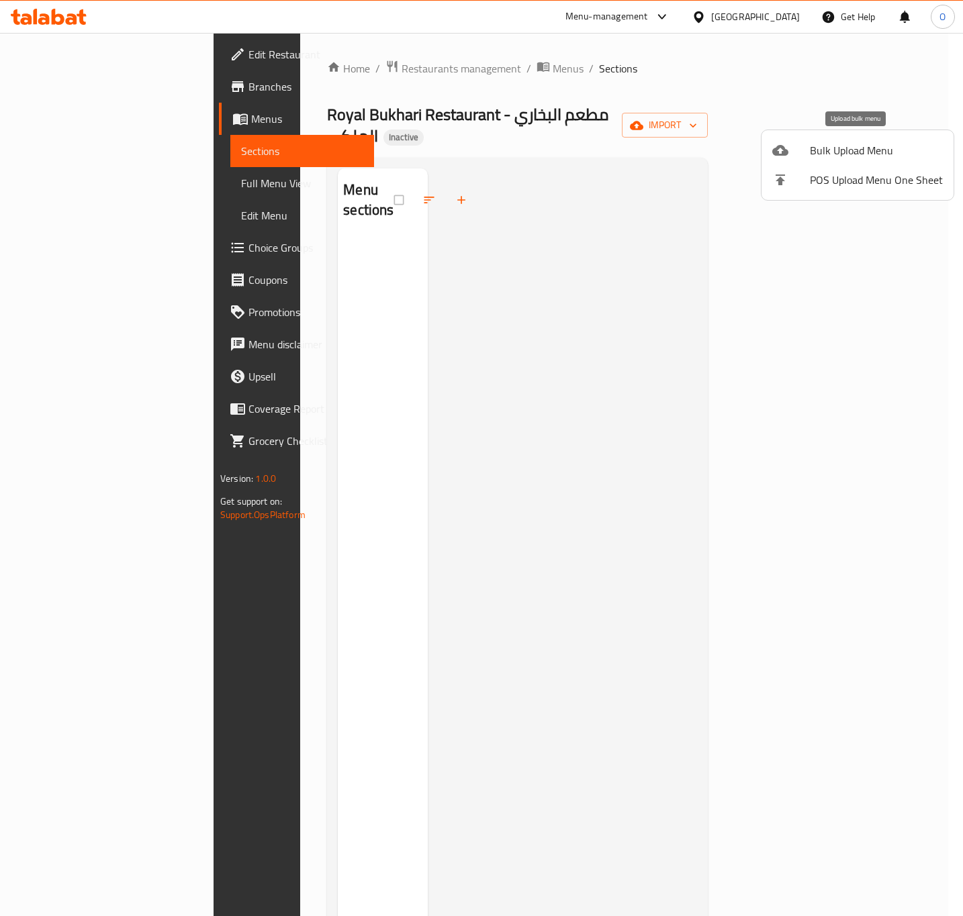
click at [798, 149] on div at bounding box center [791, 150] width 38 height 16
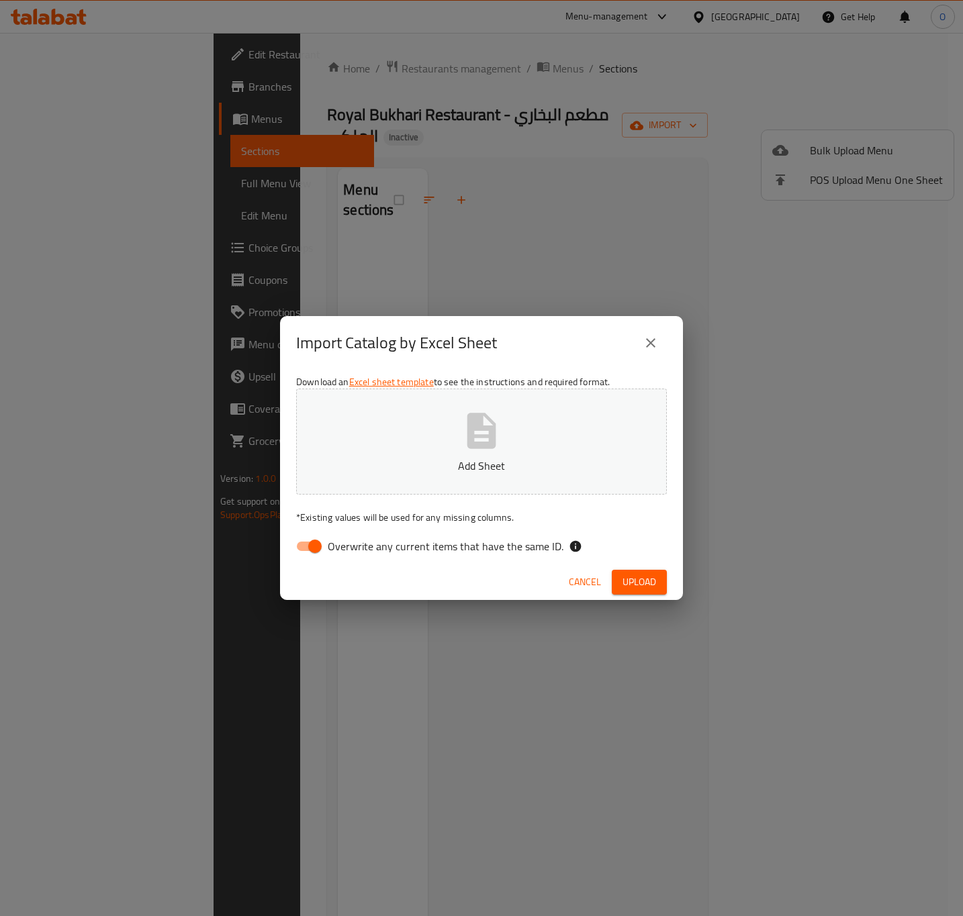
click at [504, 464] on p "Add Sheet" at bounding box center [481, 466] width 329 height 16
click at [383, 546] on span "Overwrite any current items that have the same ID." at bounding box center [446, 546] width 236 height 16
click at [353, 546] on input "Overwrite any current items that have the same ID." at bounding box center [315, 547] width 77 height 26
click at [659, 579] on button "Upload" at bounding box center [639, 582] width 55 height 25
click at [516, 433] on button "After update (1).xlsx" at bounding box center [481, 442] width 371 height 106
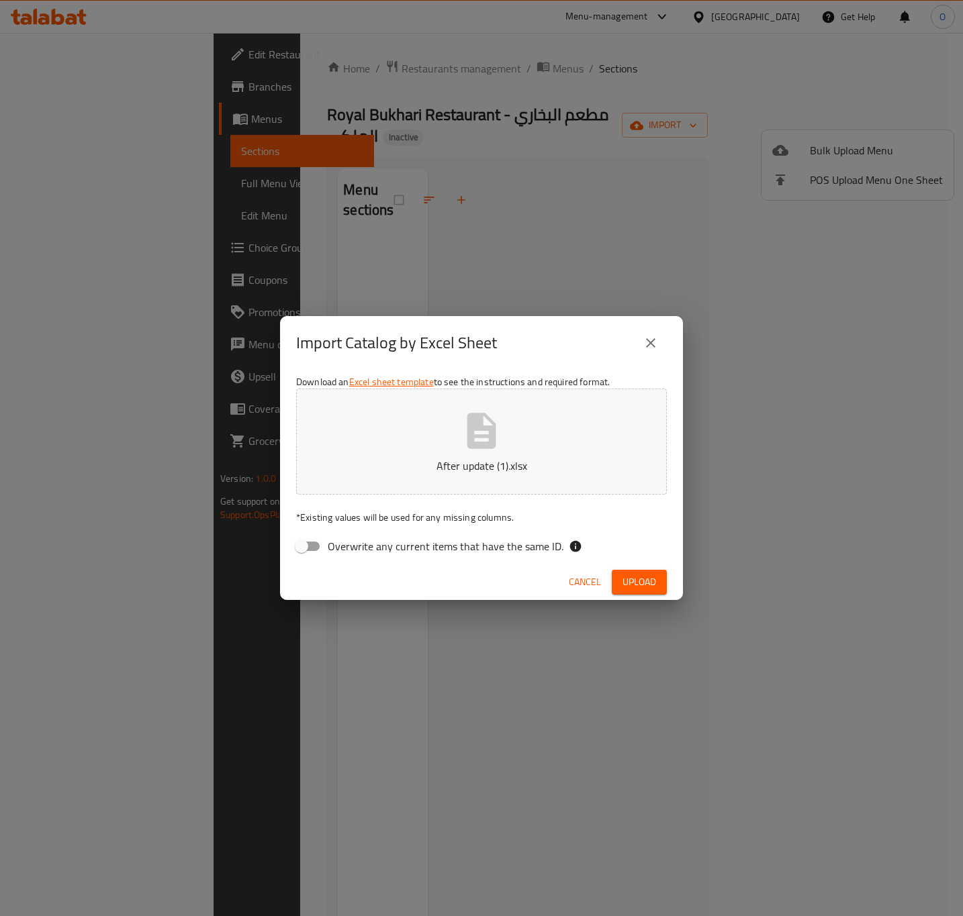
click at [308, 552] on input "Overwrite any current items that have the same ID." at bounding box center [301, 547] width 77 height 26
click at [308, 552] on input "Overwrite any current items that have the same ID." at bounding box center [315, 547] width 77 height 26
checkbox input "false"
click at [651, 583] on span "Upload" at bounding box center [639, 582] width 34 height 17
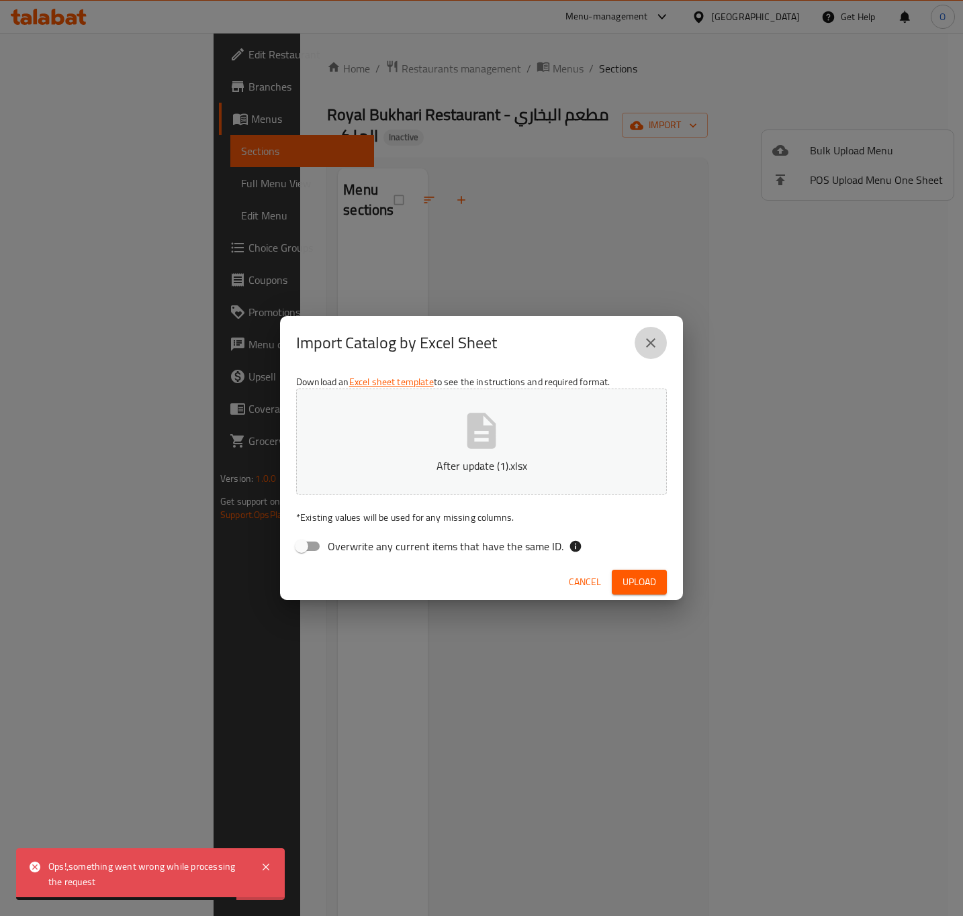
click at [640, 343] on button "close" at bounding box center [650, 343] width 32 height 32
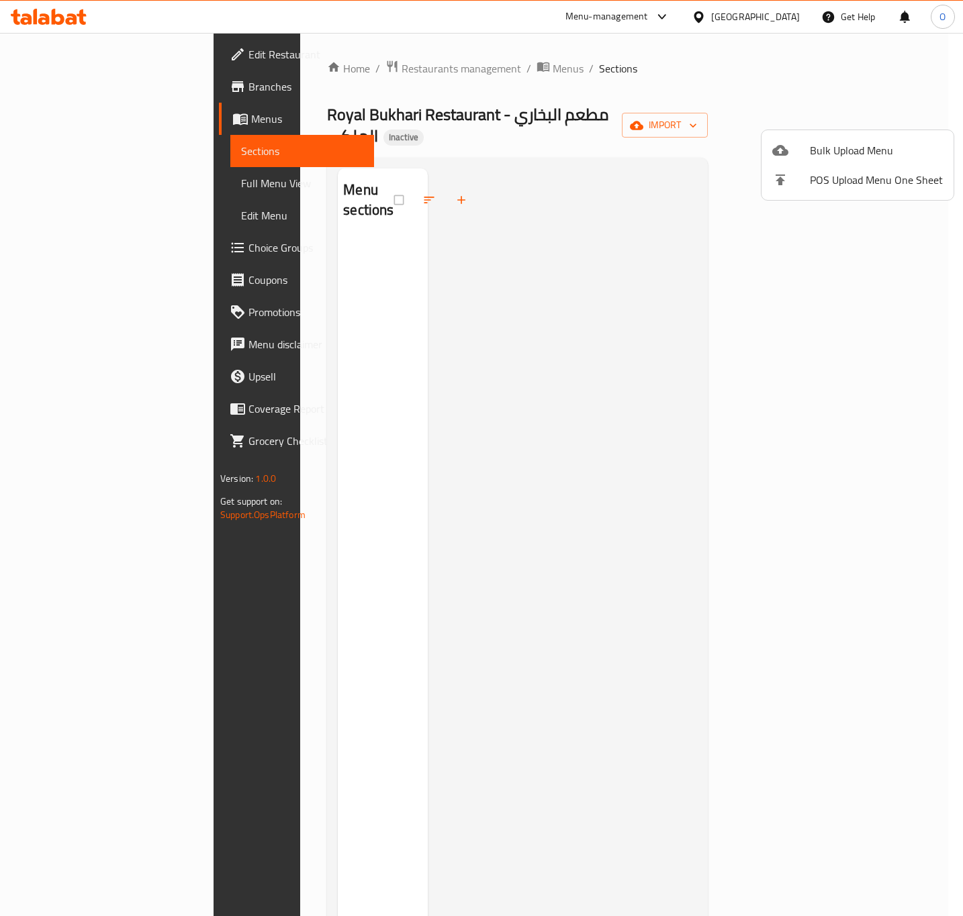
click at [420, 69] on div at bounding box center [481, 458] width 963 height 916
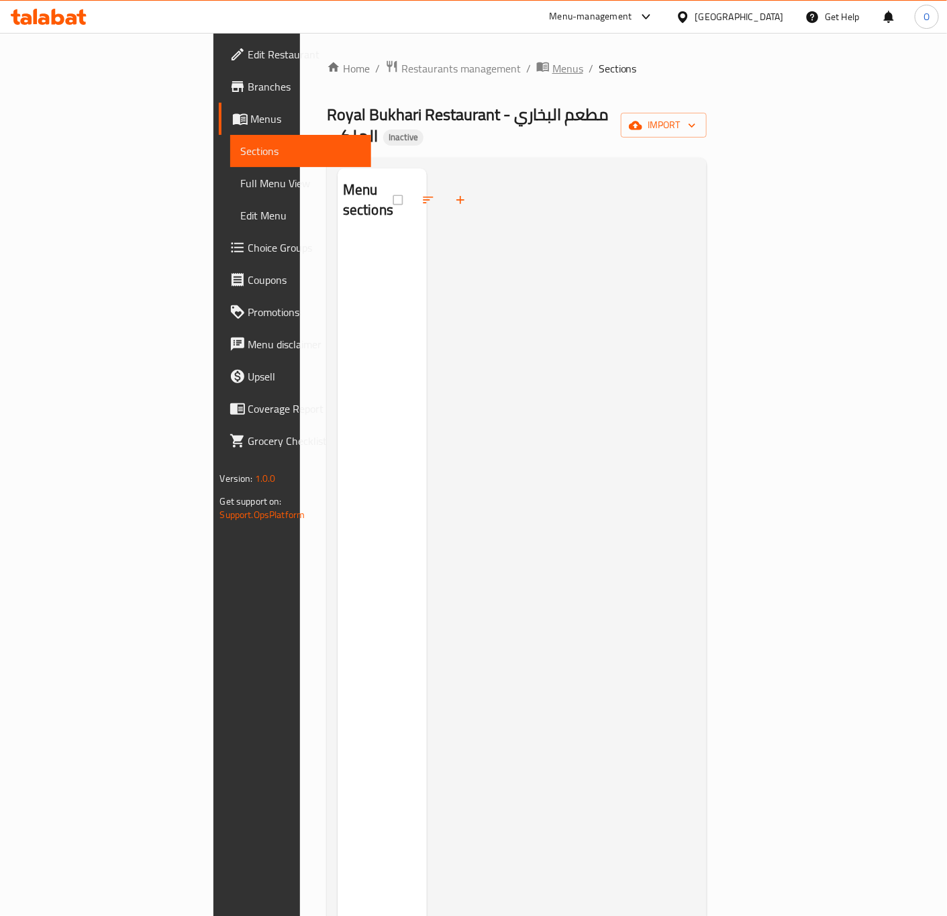
click at [553, 77] on span "Menus" at bounding box center [568, 68] width 31 height 16
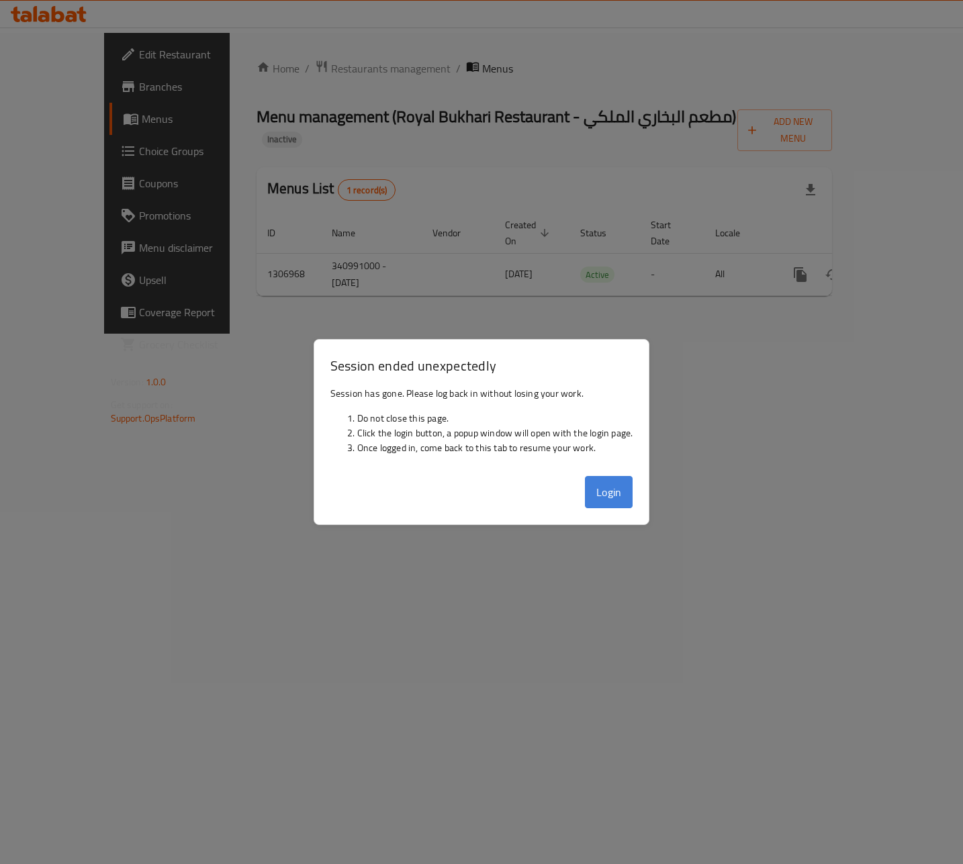
click at [596, 482] on button "Login" at bounding box center [609, 492] width 48 height 32
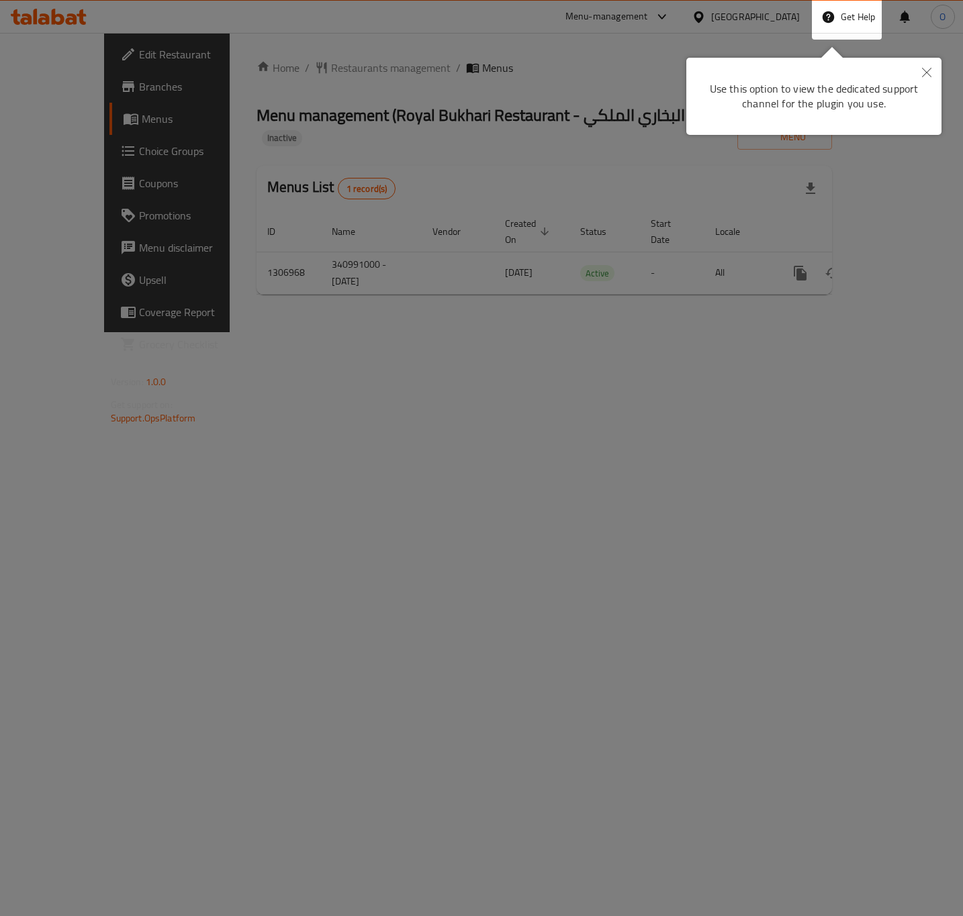
click at [929, 81] on button "Close" at bounding box center [927, 73] width 30 height 31
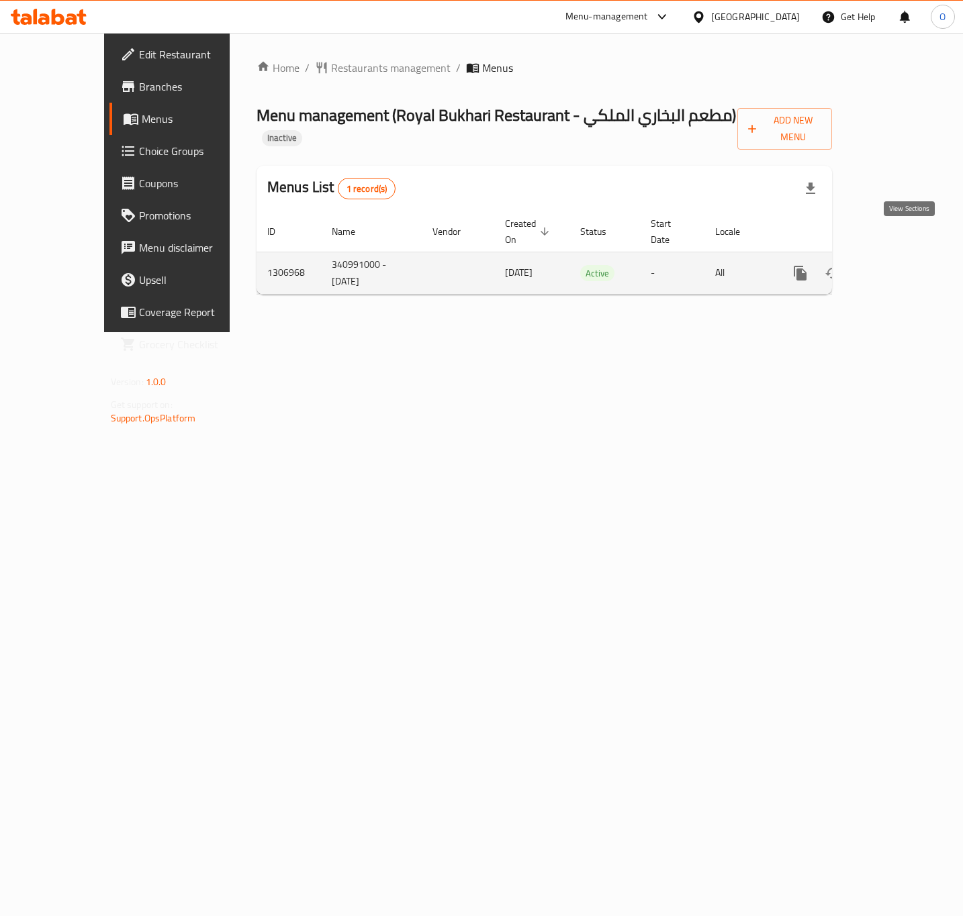
click at [898, 257] on link "enhanced table" at bounding box center [897, 273] width 32 height 32
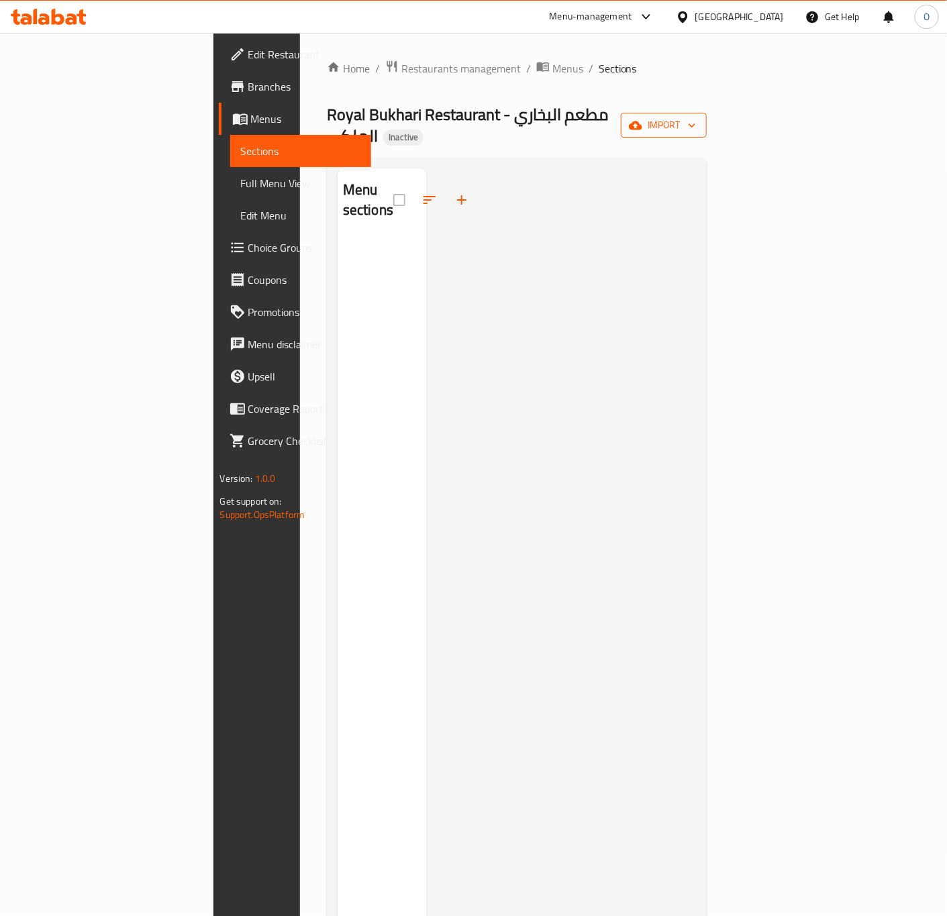
click at [643, 121] on icon "button" at bounding box center [635, 125] width 13 height 9
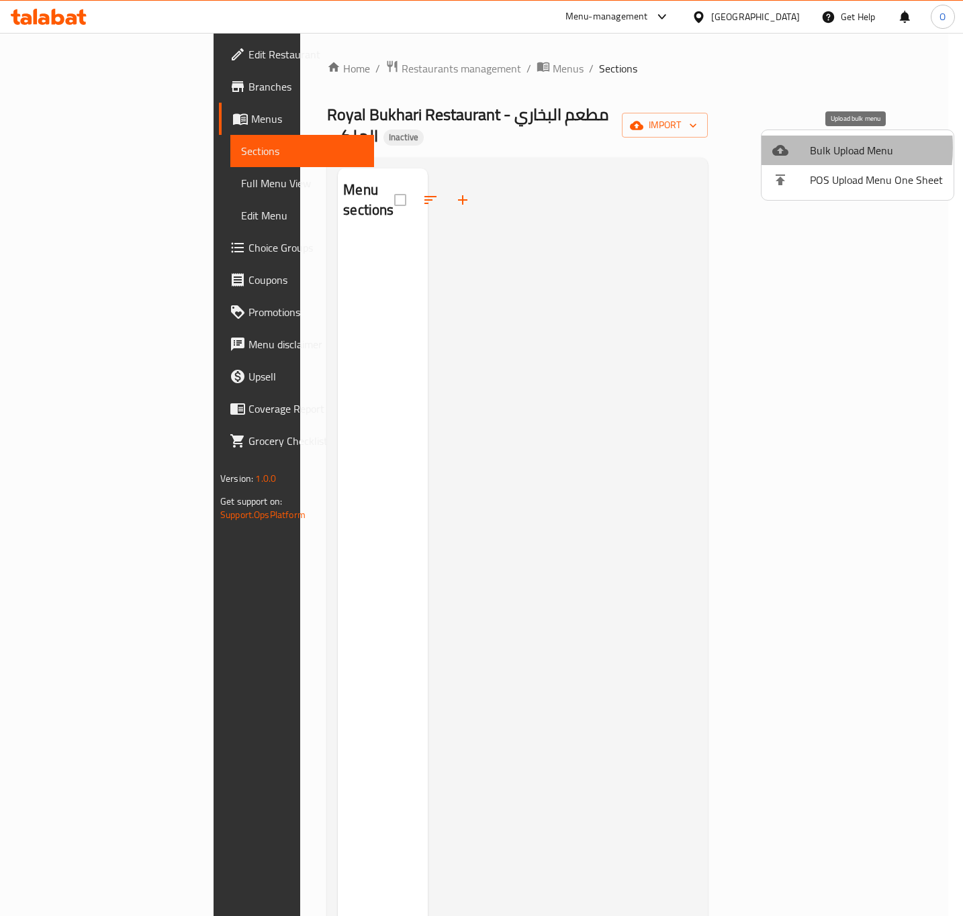
click at [802, 148] on div at bounding box center [791, 150] width 38 height 16
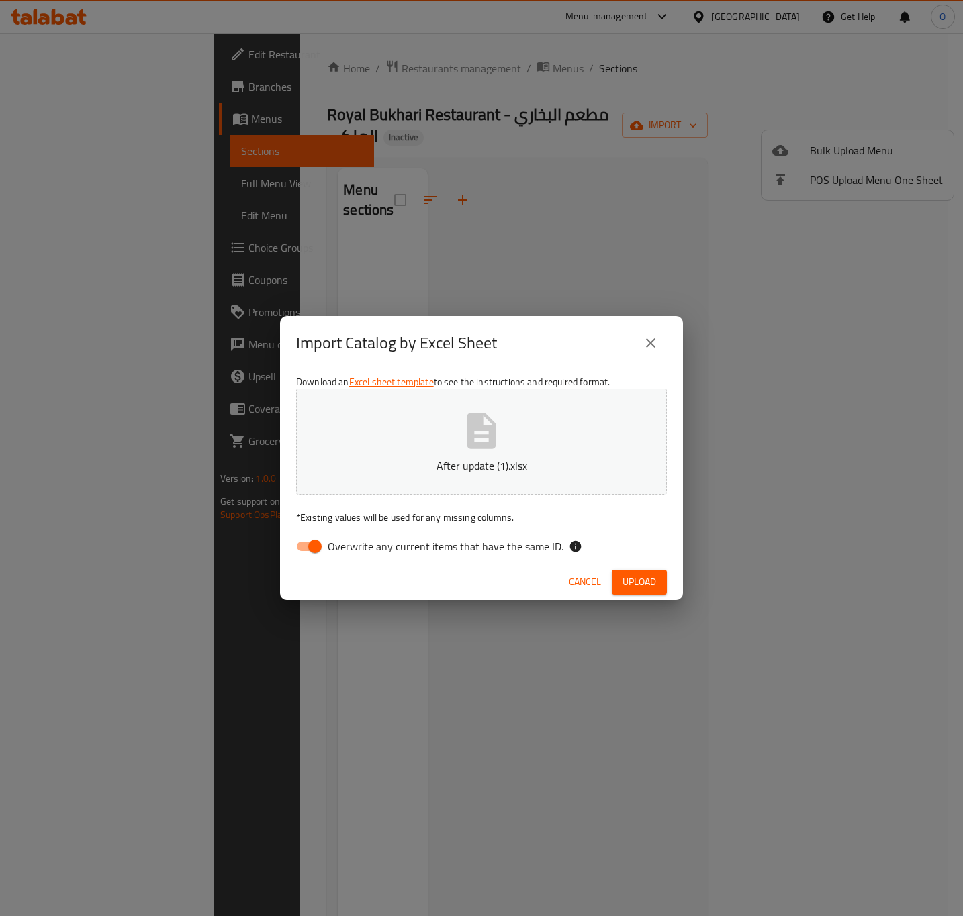
click at [393, 549] on span "Overwrite any current items that have the same ID." at bounding box center [446, 546] width 236 height 16
click at [353, 549] on input "Overwrite any current items that have the same ID." at bounding box center [315, 547] width 77 height 26
checkbox input "false"
click at [663, 583] on button "Upload" at bounding box center [639, 582] width 55 height 25
click at [212, 151] on div "Import Catalog by Excel Sheet Download an Excel sheet template to see the instr…" at bounding box center [481, 458] width 963 height 916
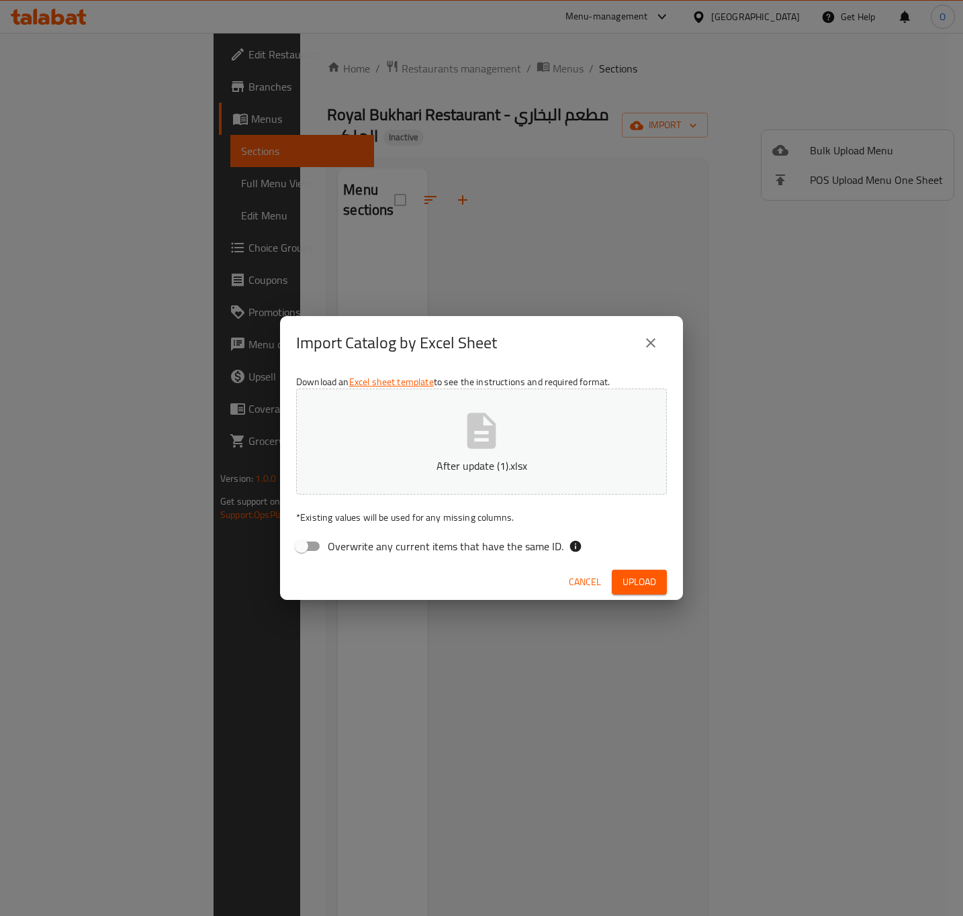
click at [647, 350] on icon "close" at bounding box center [651, 343] width 16 height 16
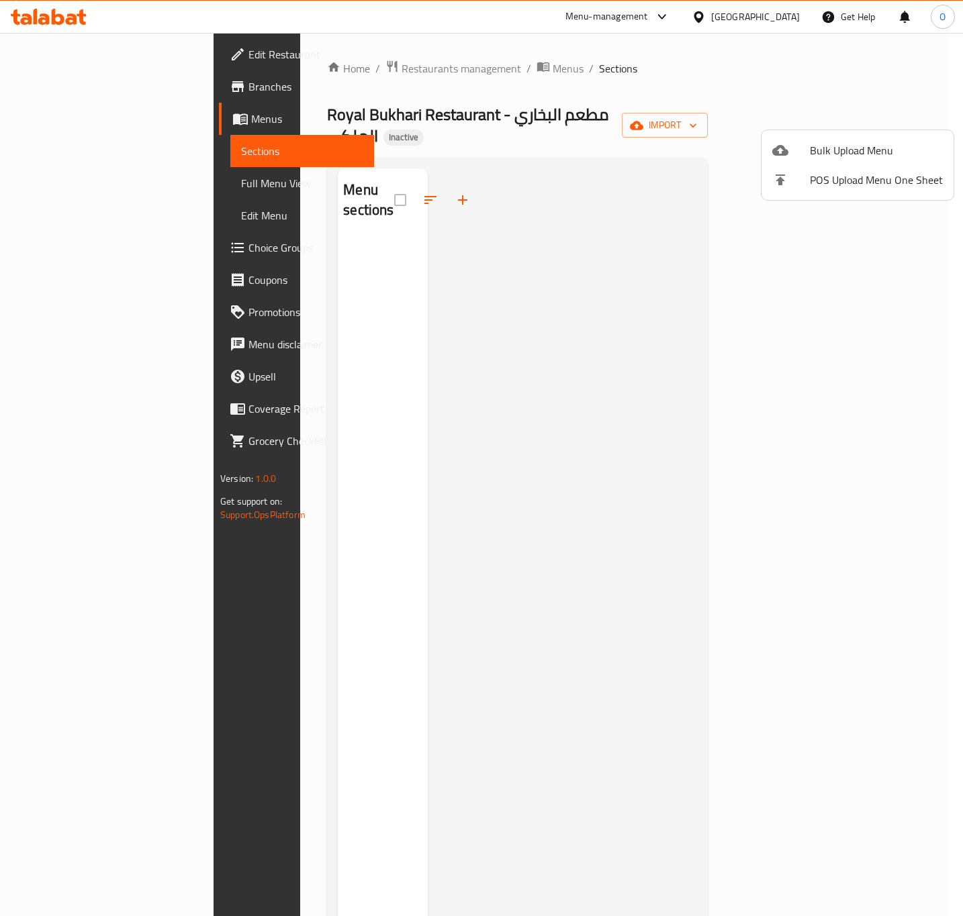
click at [55, 83] on div at bounding box center [481, 458] width 963 height 916
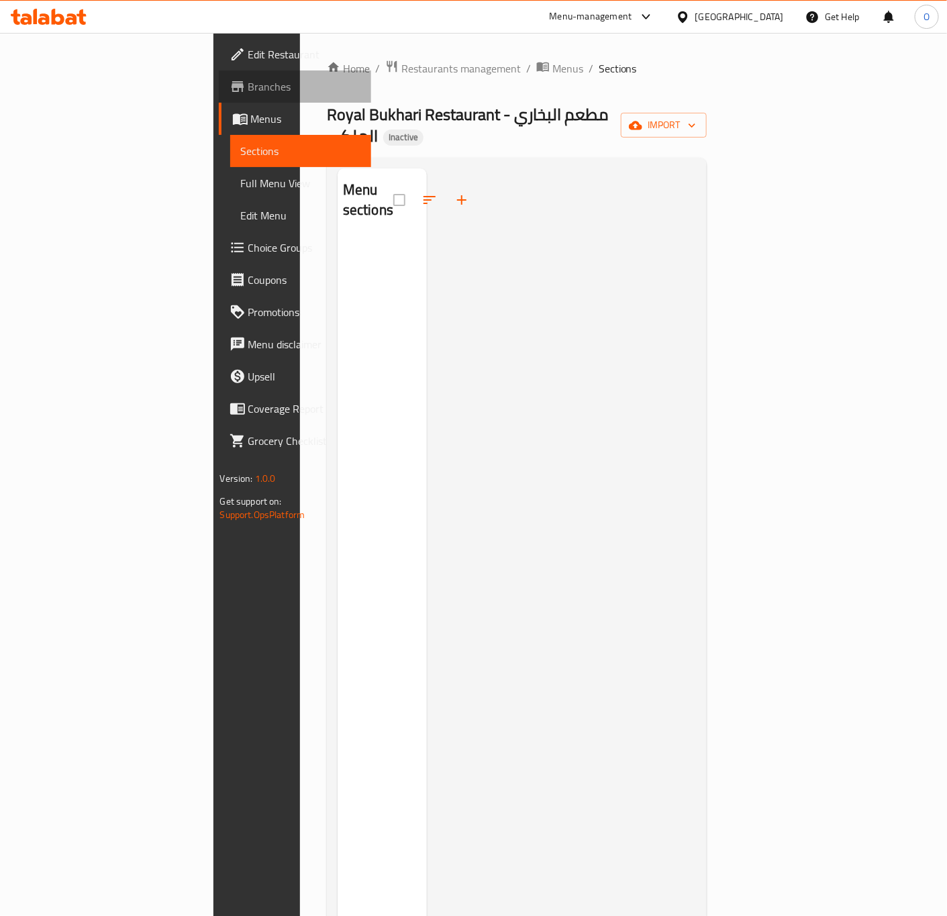
click at [248, 91] on span "Branches" at bounding box center [304, 87] width 113 height 16
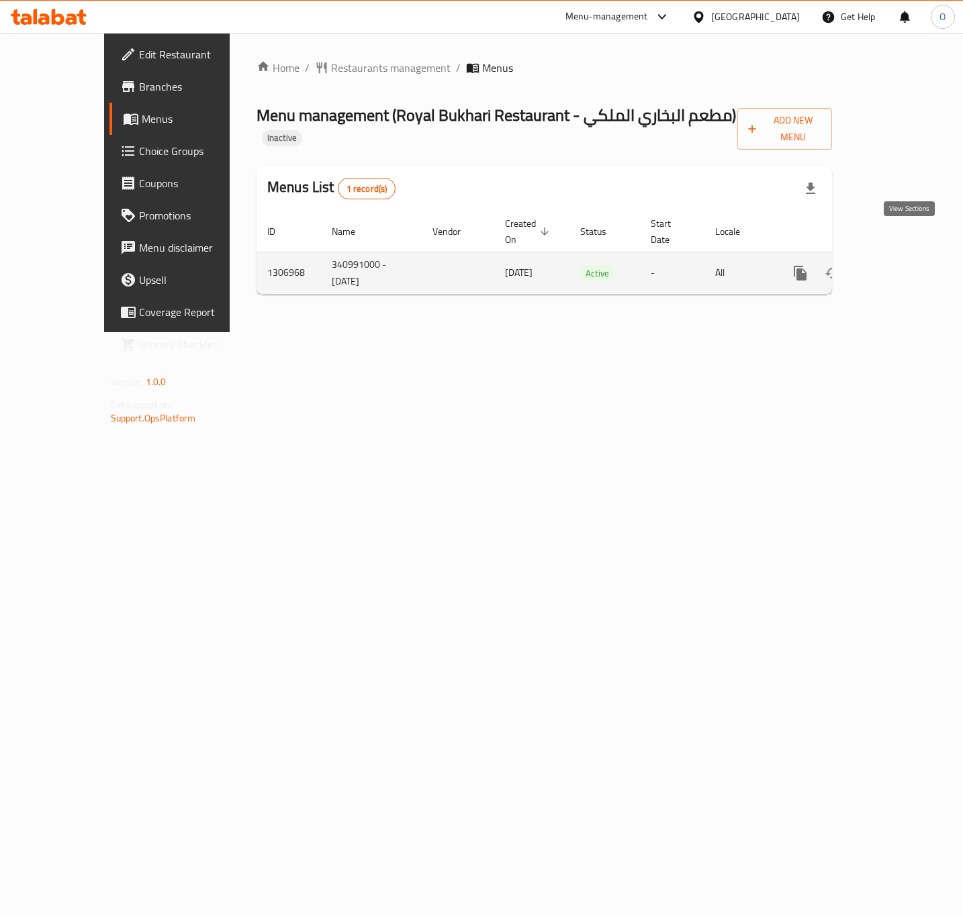
click at [900, 265] on icon "enhanced table" at bounding box center [897, 273] width 16 height 16
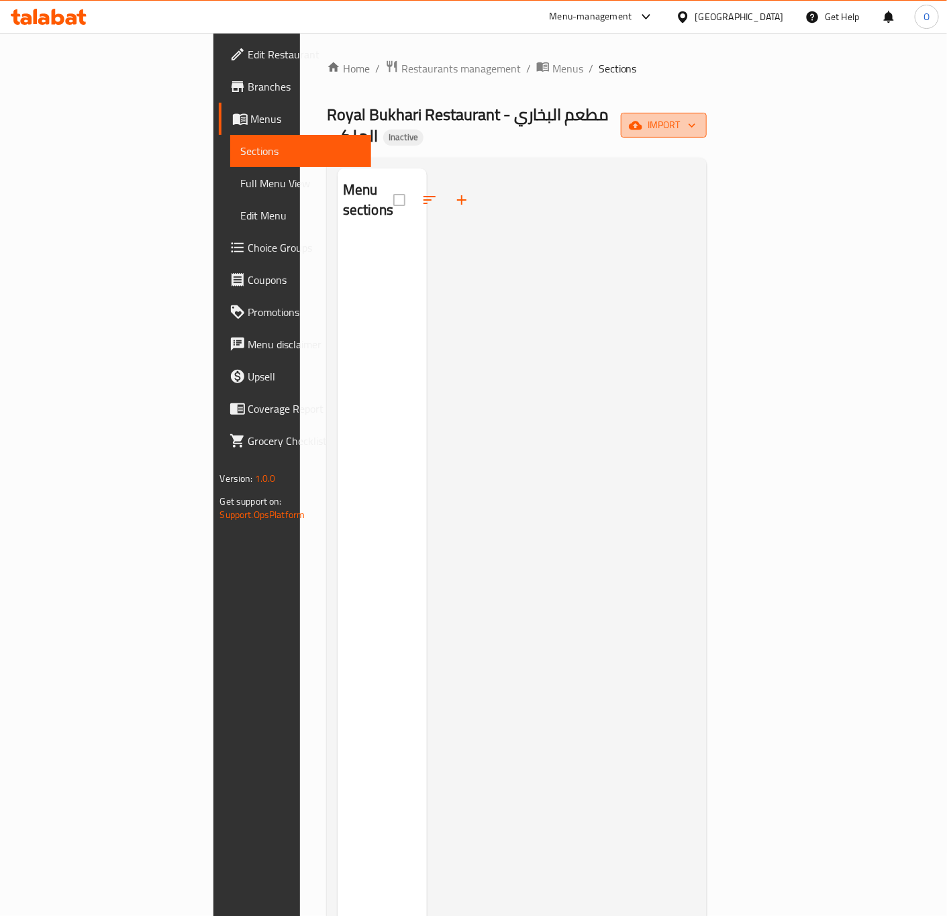
click at [696, 124] on span "import" at bounding box center [664, 125] width 64 height 17
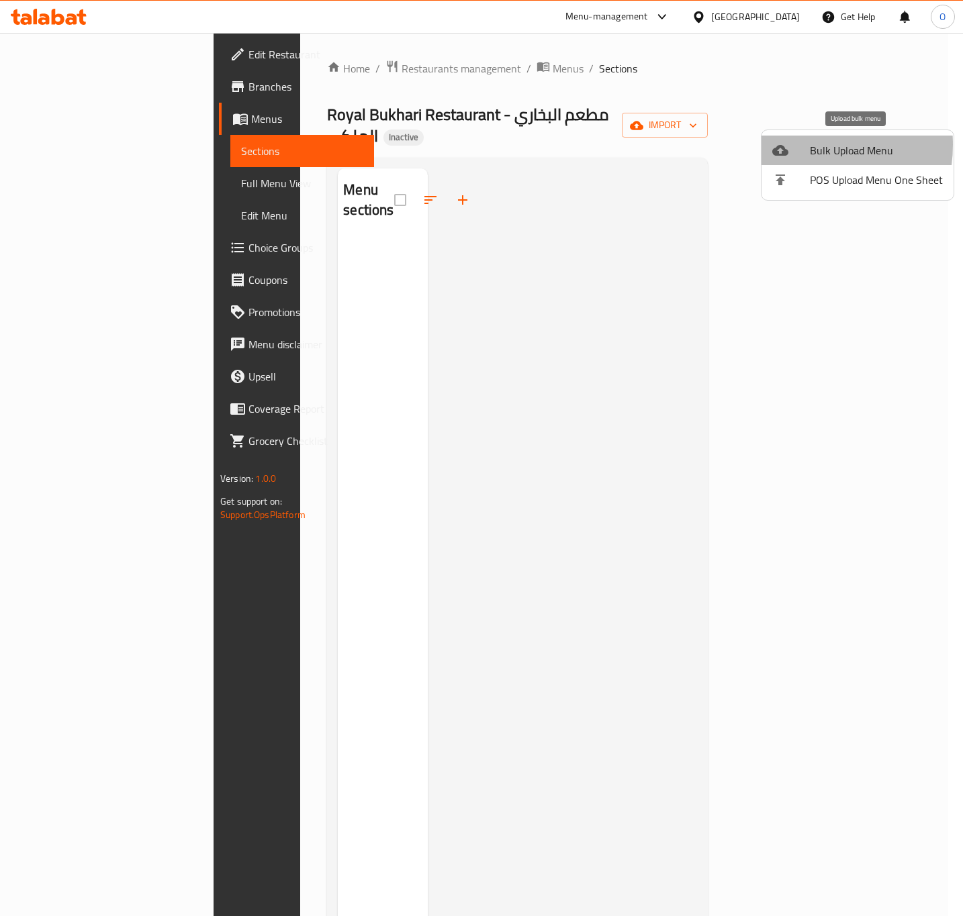
click at [800, 145] on div at bounding box center [791, 150] width 38 height 16
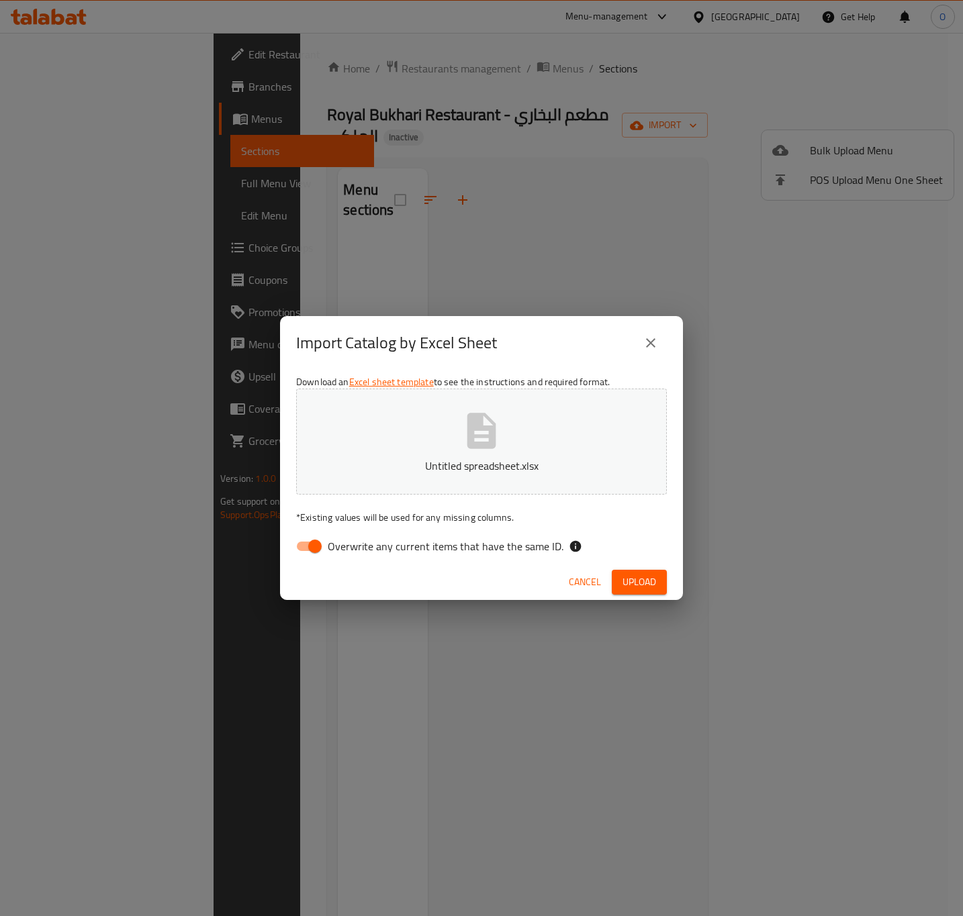
click at [356, 555] on span "Overwrite any current items that have the same ID." at bounding box center [446, 546] width 236 height 16
click at [353, 555] on input "Overwrite any current items that have the same ID." at bounding box center [315, 547] width 77 height 26
checkbox input "false"
click at [617, 587] on button "Upload" at bounding box center [639, 582] width 55 height 25
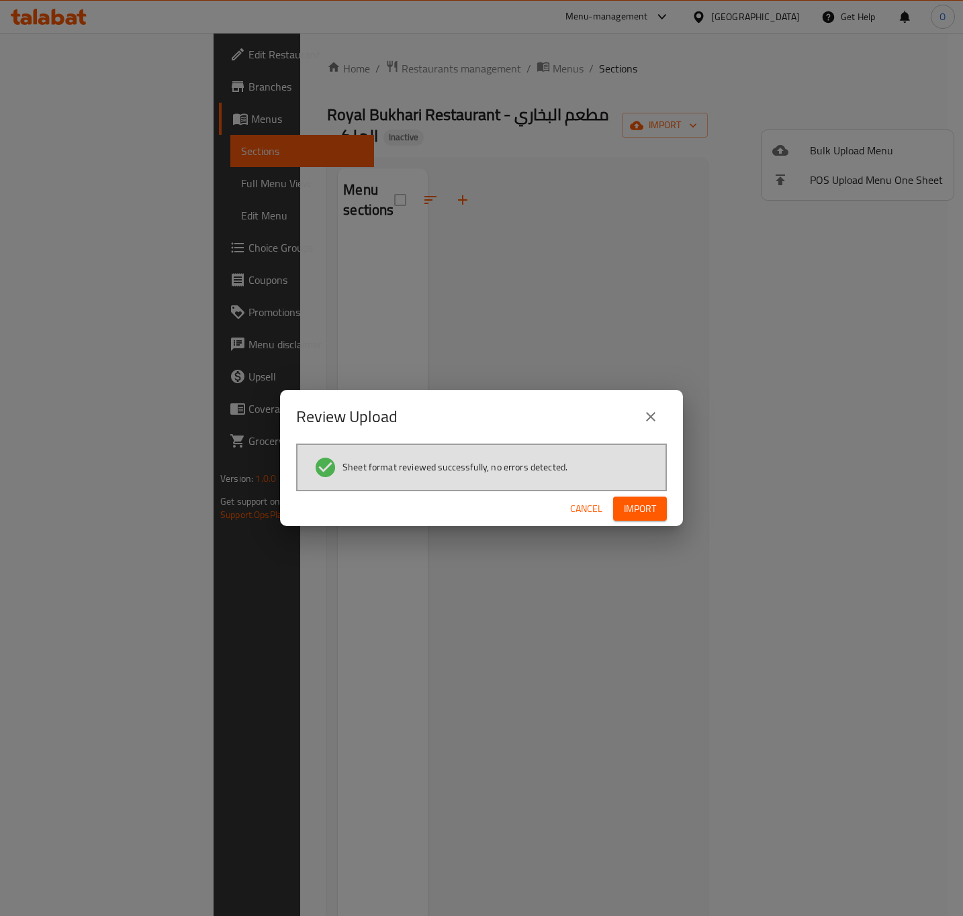
drag, startPoint x: 653, startPoint y: 493, endPoint x: 647, endPoint y: 504, distance: 11.7
click at [647, 504] on div "Cancel Import" at bounding box center [481, 509] width 403 height 36
click at [647, 504] on span "Import" at bounding box center [640, 509] width 32 height 17
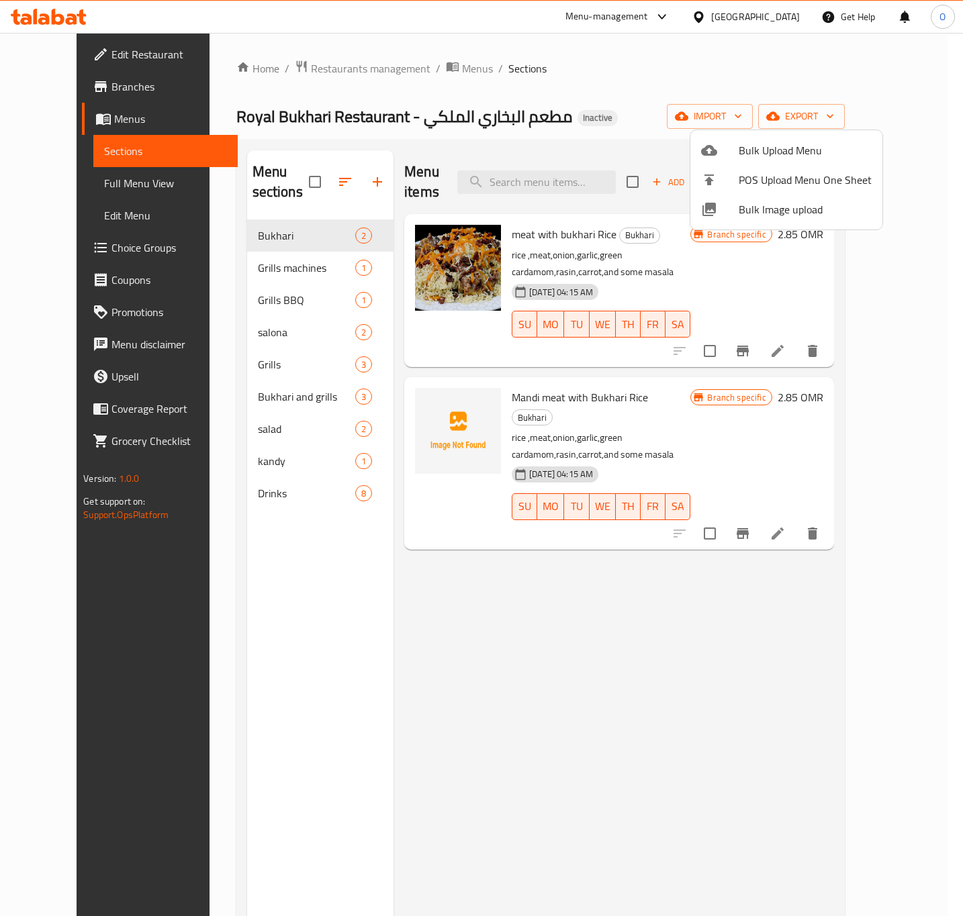
click at [69, 177] on div at bounding box center [481, 458] width 963 height 916
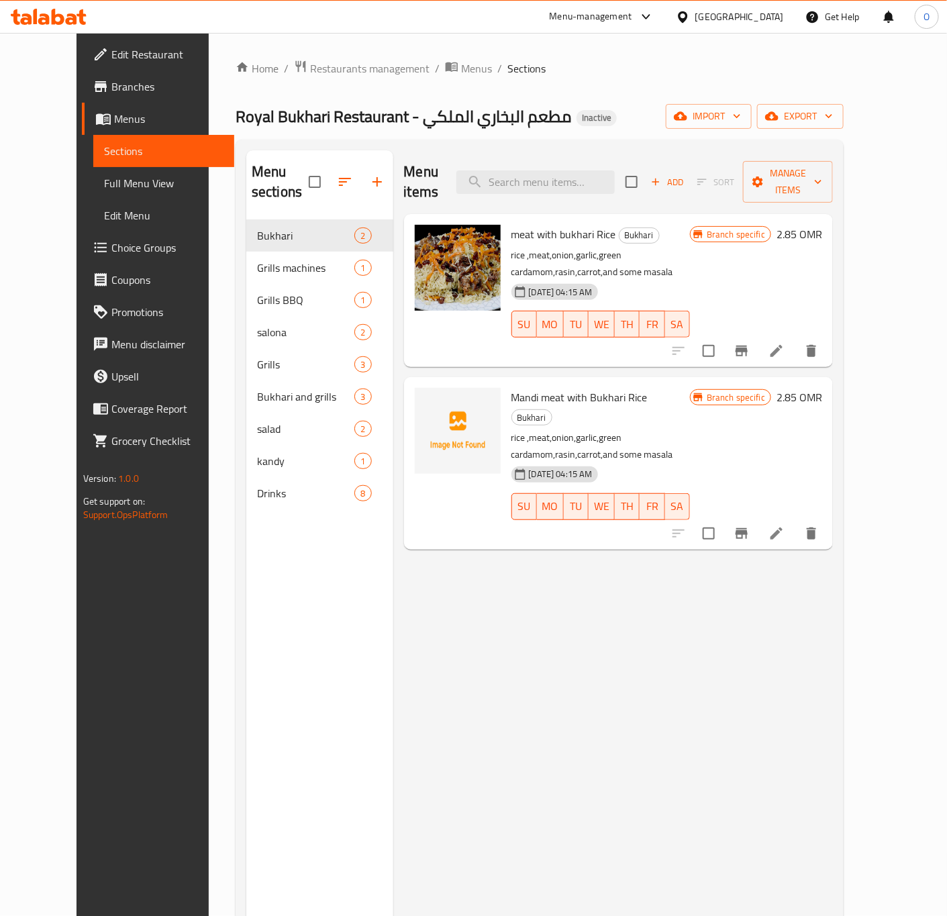
click at [104, 177] on span "Full Menu View" at bounding box center [164, 183] width 120 height 16
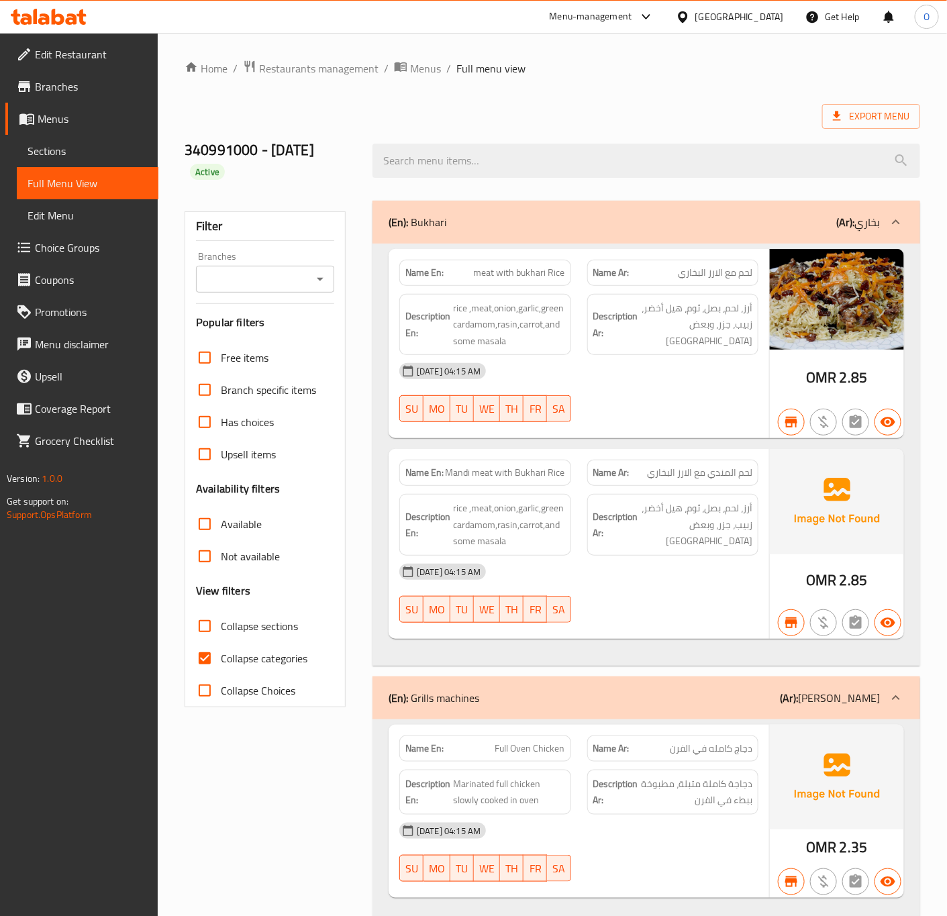
click at [254, 285] on input "Branches" at bounding box center [254, 279] width 108 height 19
click at [228, 334] on span "Royal Bukhari Restaurant, Al Khuwayr South" at bounding box center [265, 346] width 116 height 32
type input "Royal Bukhari Restaurant, Al Khuwayr South"
drag, startPoint x: 228, startPoint y: 334, endPoint x: 192, endPoint y: 428, distance: 99.9
click at [228, 335] on div at bounding box center [473, 458] width 947 height 916
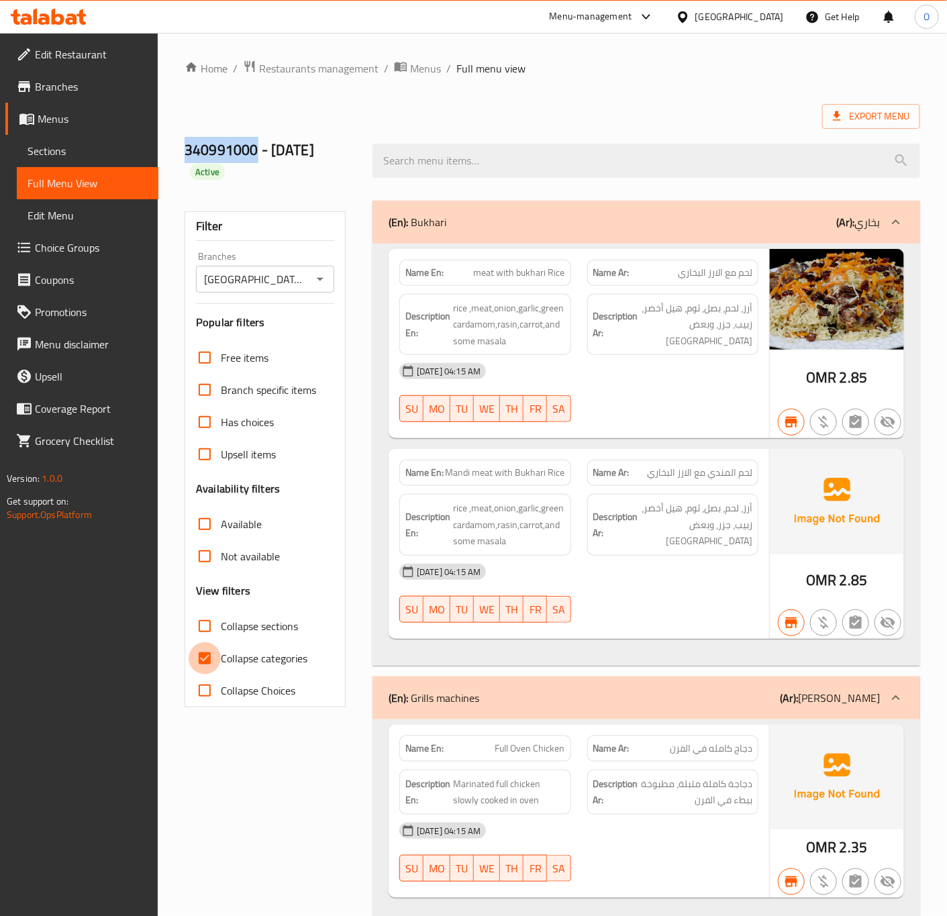
click at [210, 665] on input "Collapse categories" at bounding box center [205, 659] width 32 height 32
checkbox input "false"
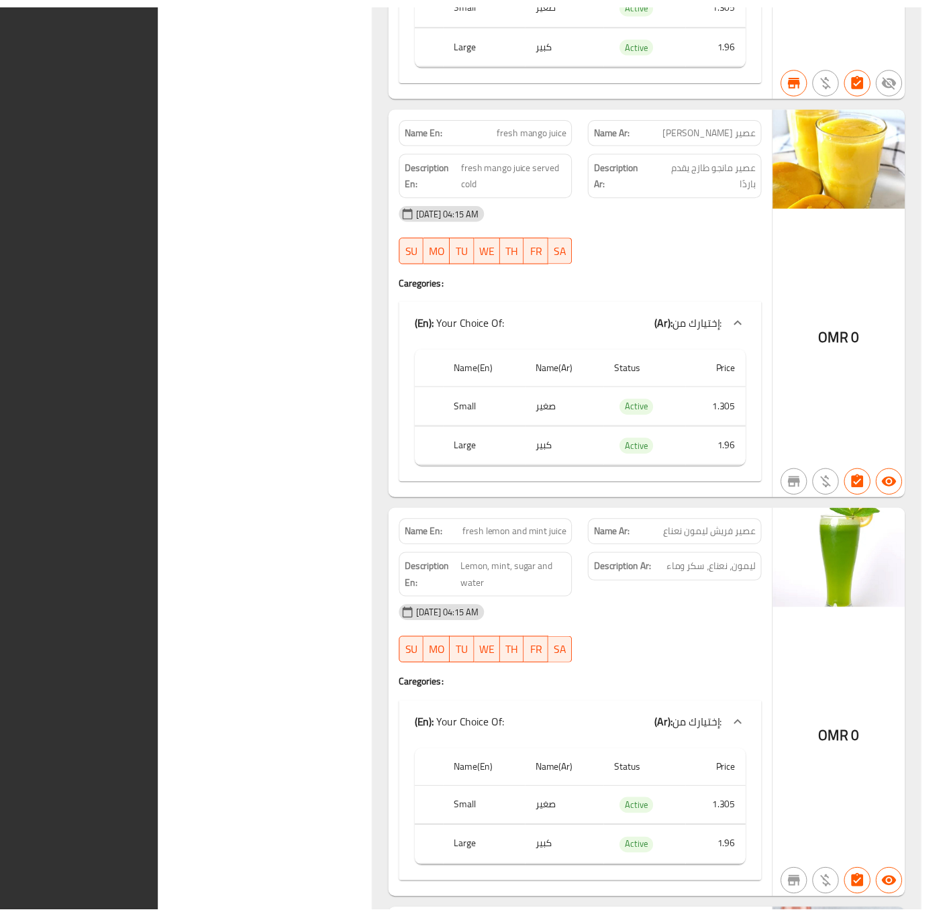
scroll to position [6718, 0]
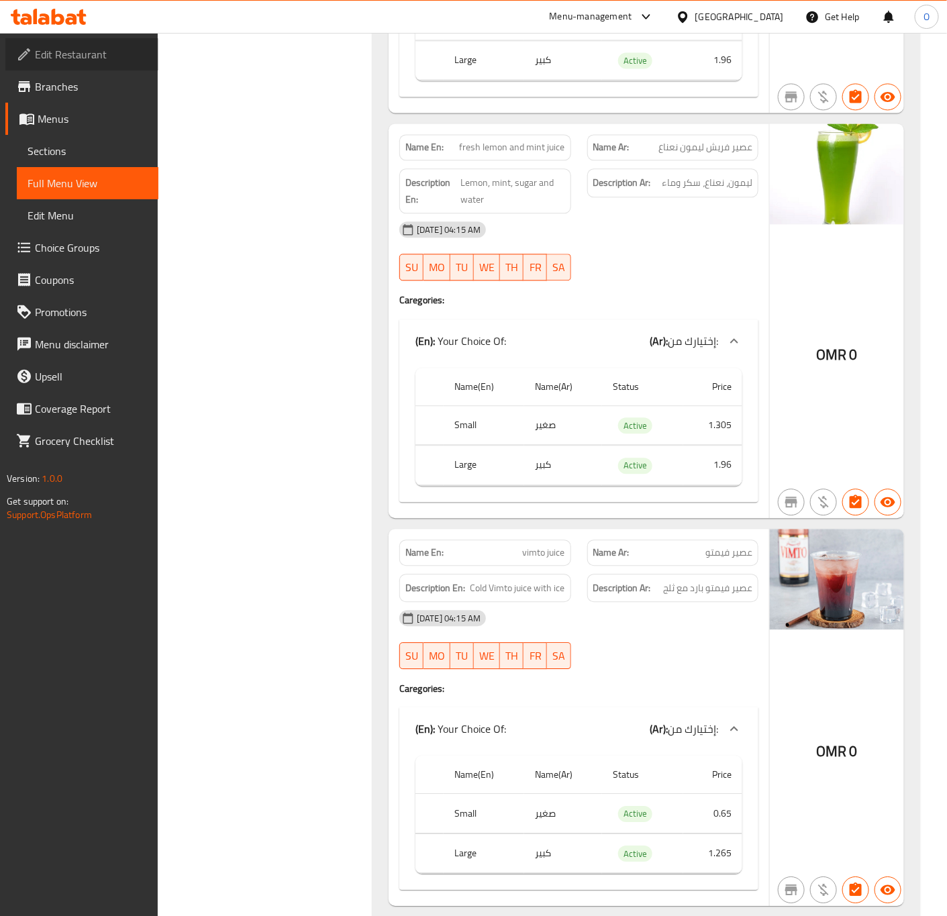
click at [79, 46] on span "Edit Restaurant" at bounding box center [91, 54] width 113 height 16
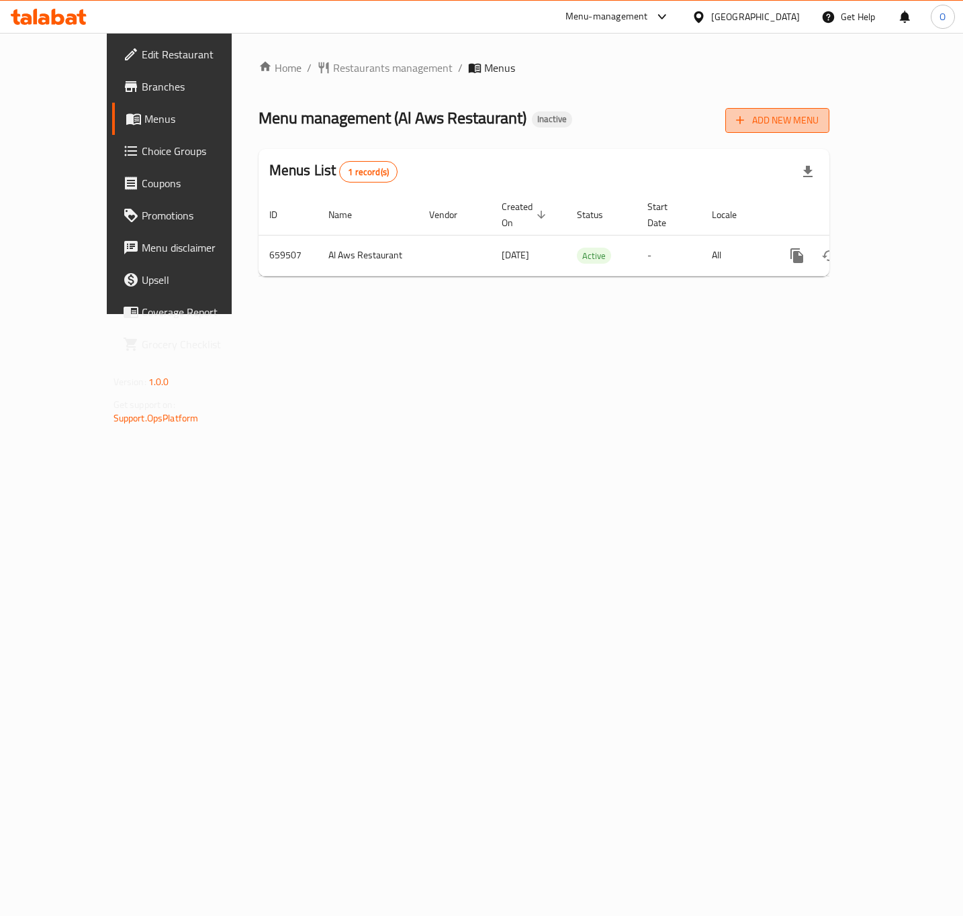
click at [818, 123] on span "Add New Menu" at bounding box center [777, 120] width 83 height 17
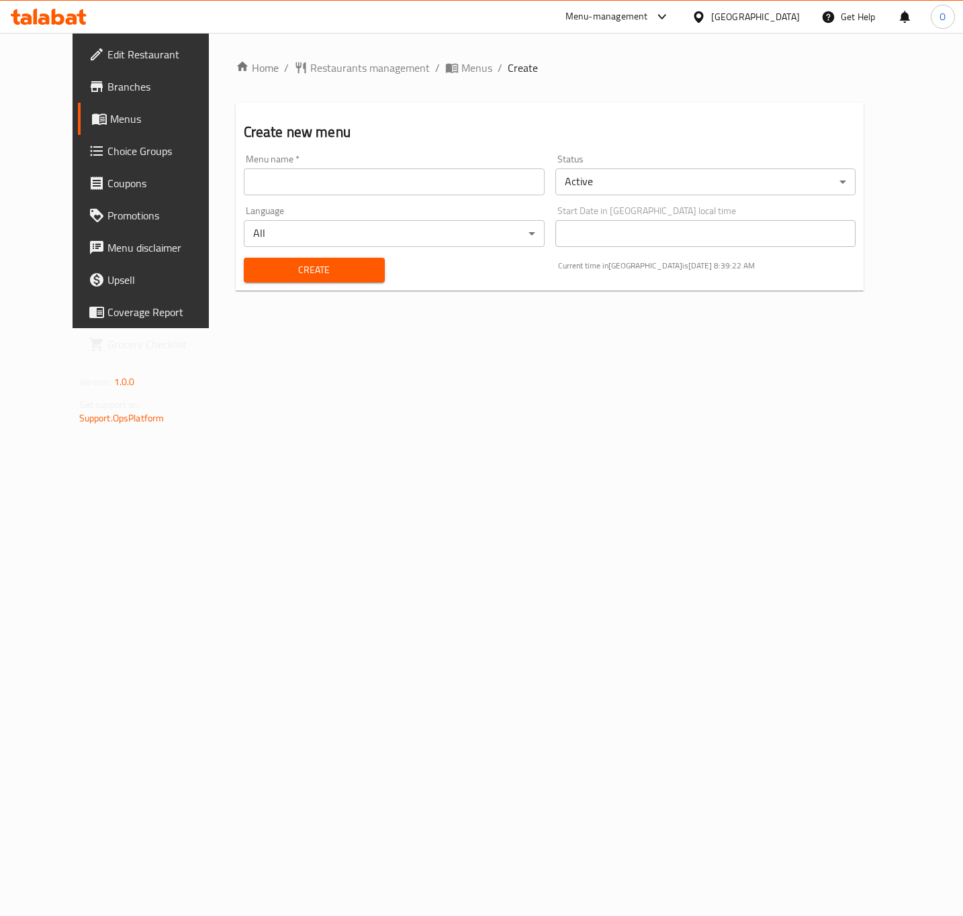
click at [393, 192] on input "text" at bounding box center [394, 182] width 301 height 27
paste input "340989757"
type input "340989757 - [DATE]"
click at [244, 258] on button "Create" at bounding box center [314, 270] width 141 height 25
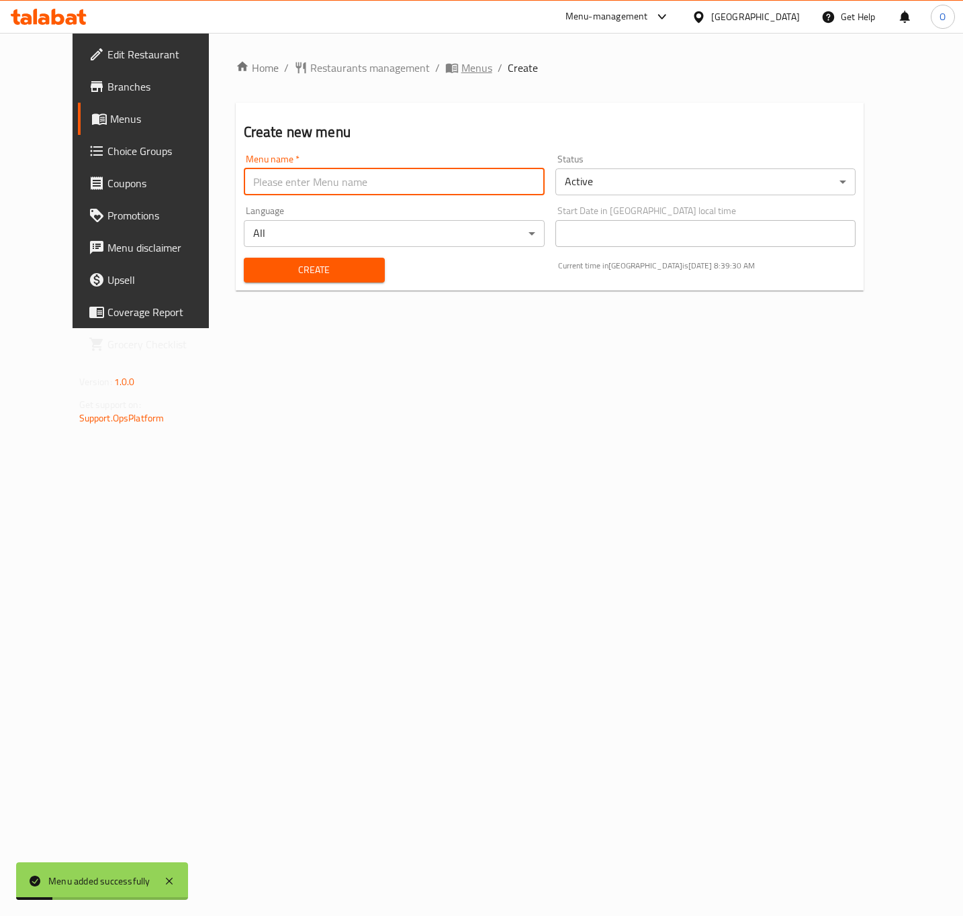
click at [461, 75] on span "Menus" at bounding box center [476, 68] width 31 height 16
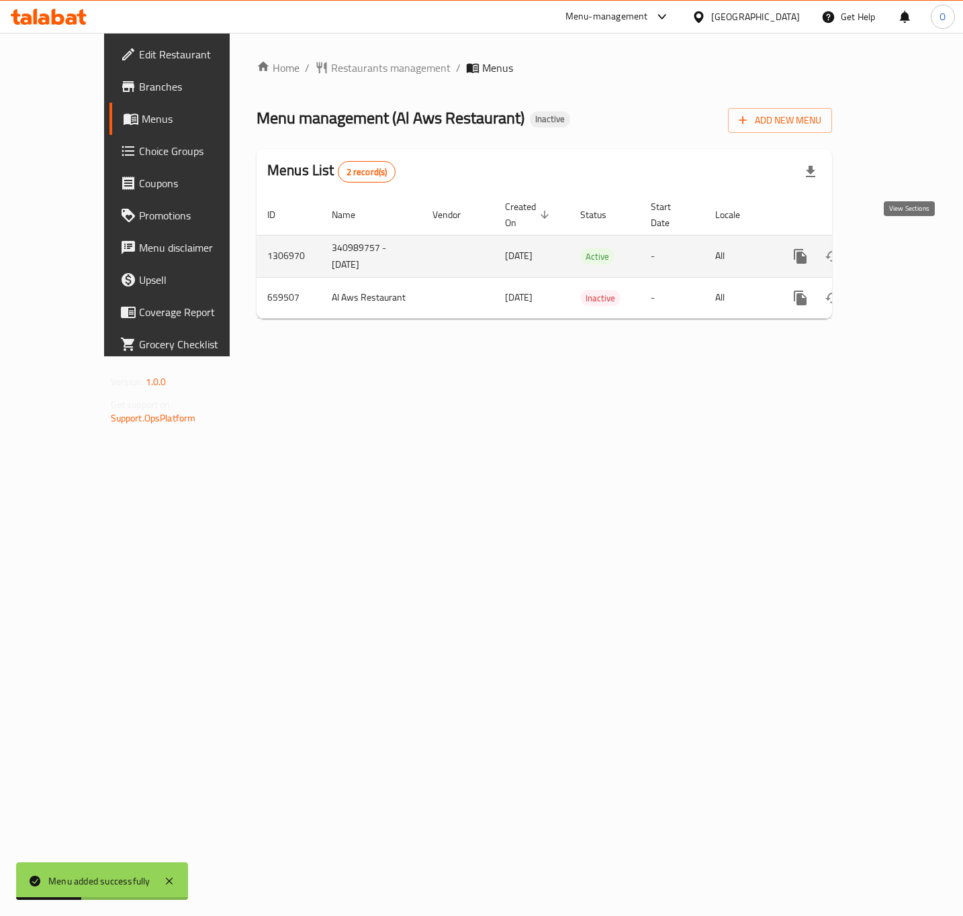
click at [903, 248] on icon "enhanced table" at bounding box center [897, 256] width 16 height 16
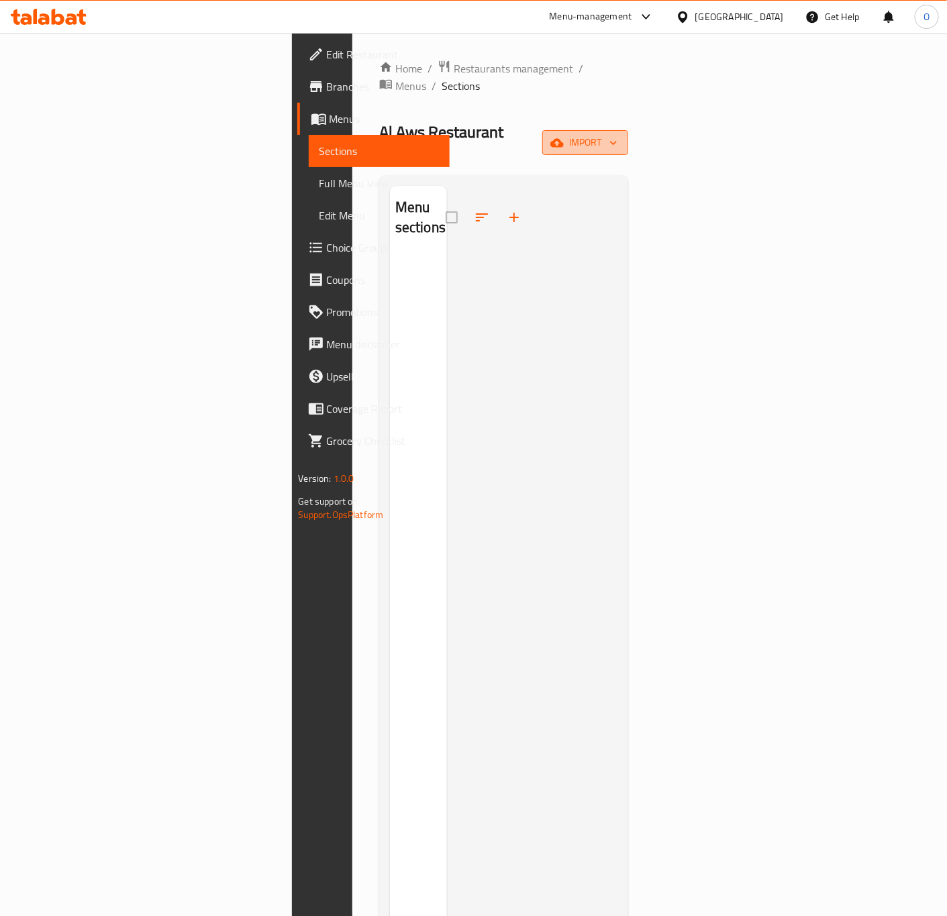
click at [618, 134] on span "import" at bounding box center [585, 142] width 64 height 17
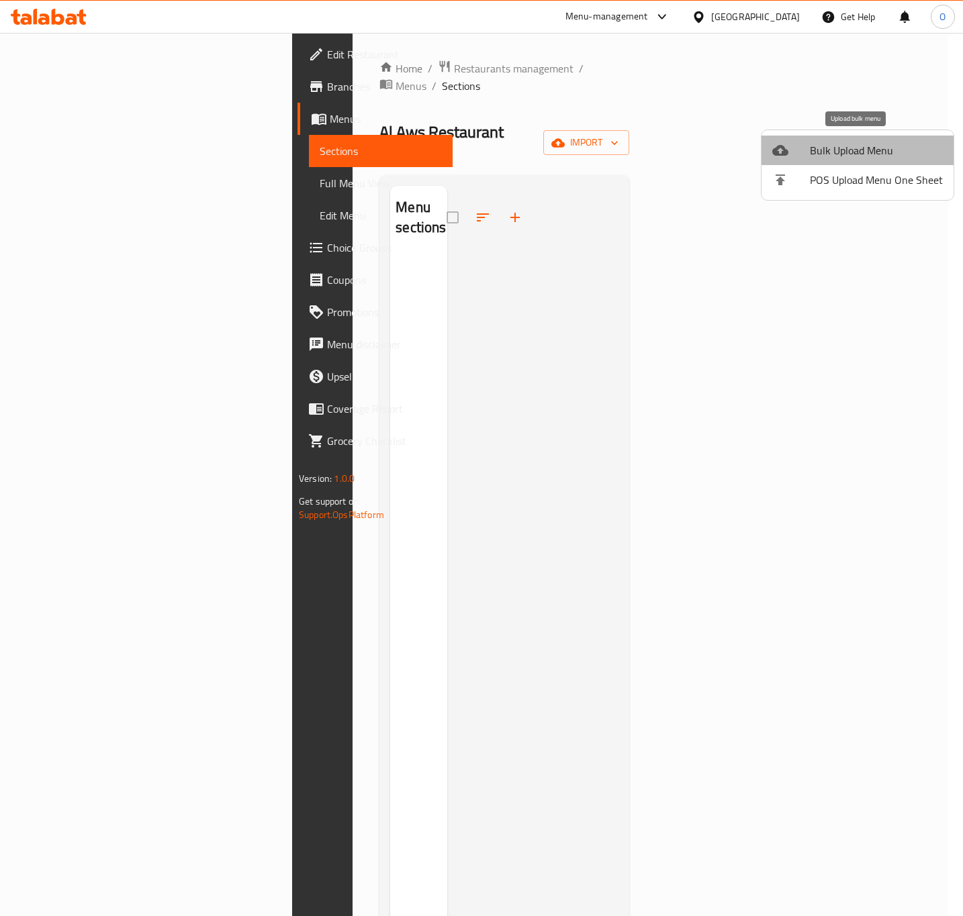
click at [862, 145] on span "Bulk Upload Menu" at bounding box center [876, 150] width 133 height 16
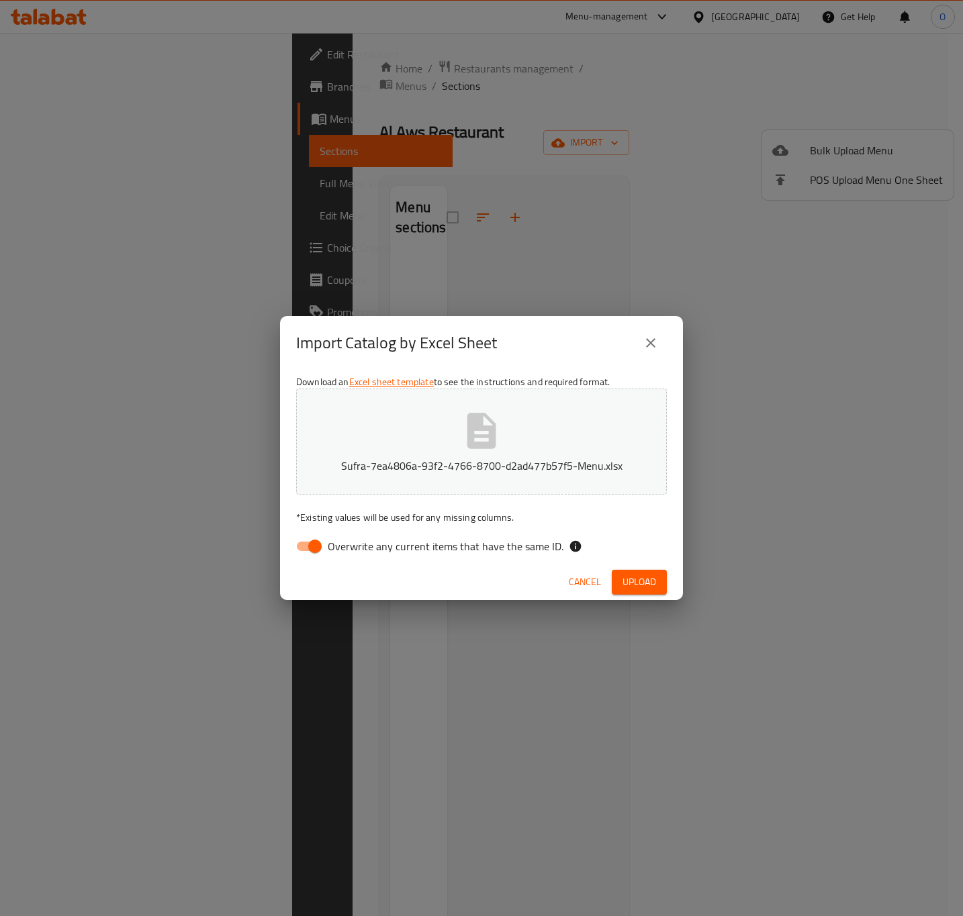
click at [373, 546] on span "Overwrite any current items that have the same ID." at bounding box center [446, 546] width 236 height 16
click at [353, 546] on input "Overwrite any current items that have the same ID." at bounding box center [315, 547] width 77 height 26
checkbox input "false"
click at [625, 580] on span "Upload" at bounding box center [639, 582] width 34 height 17
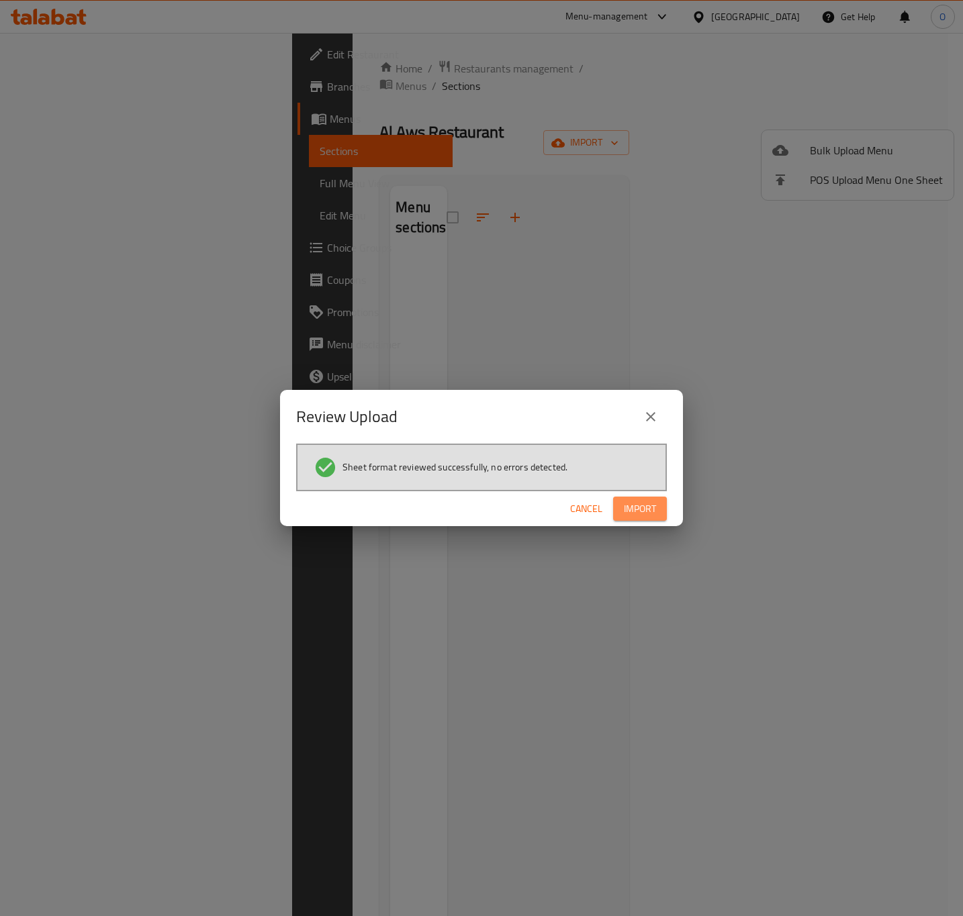
click at [657, 502] on button "Import" at bounding box center [640, 509] width 54 height 25
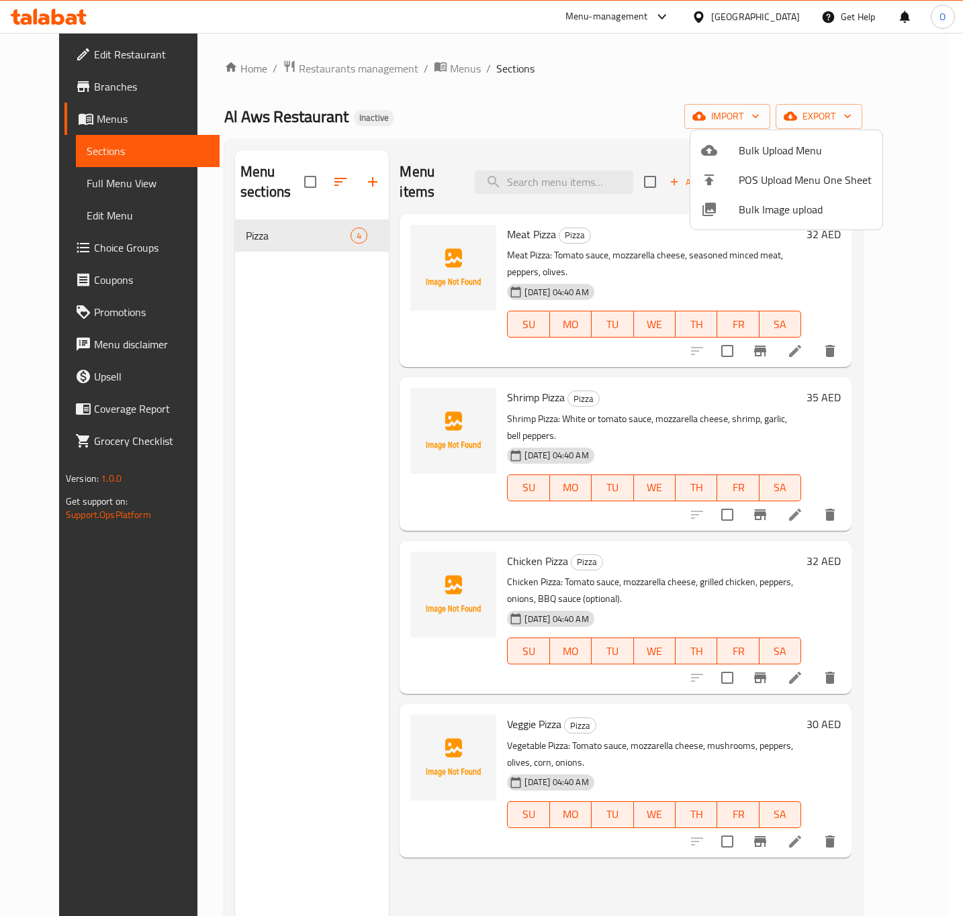
click at [209, 393] on div at bounding box center [481, 458] width 963 height 916
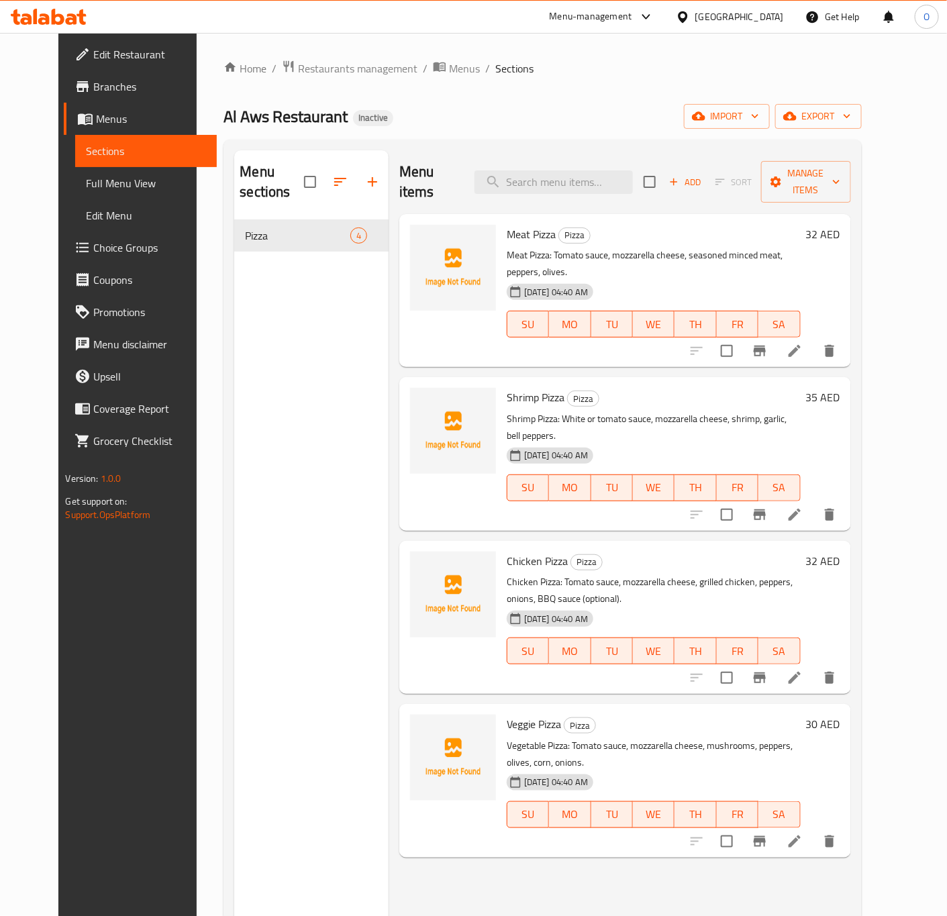
click at [93, 254] on span "Choice Groups" at bounding box center [149, 248] width 113 height 16
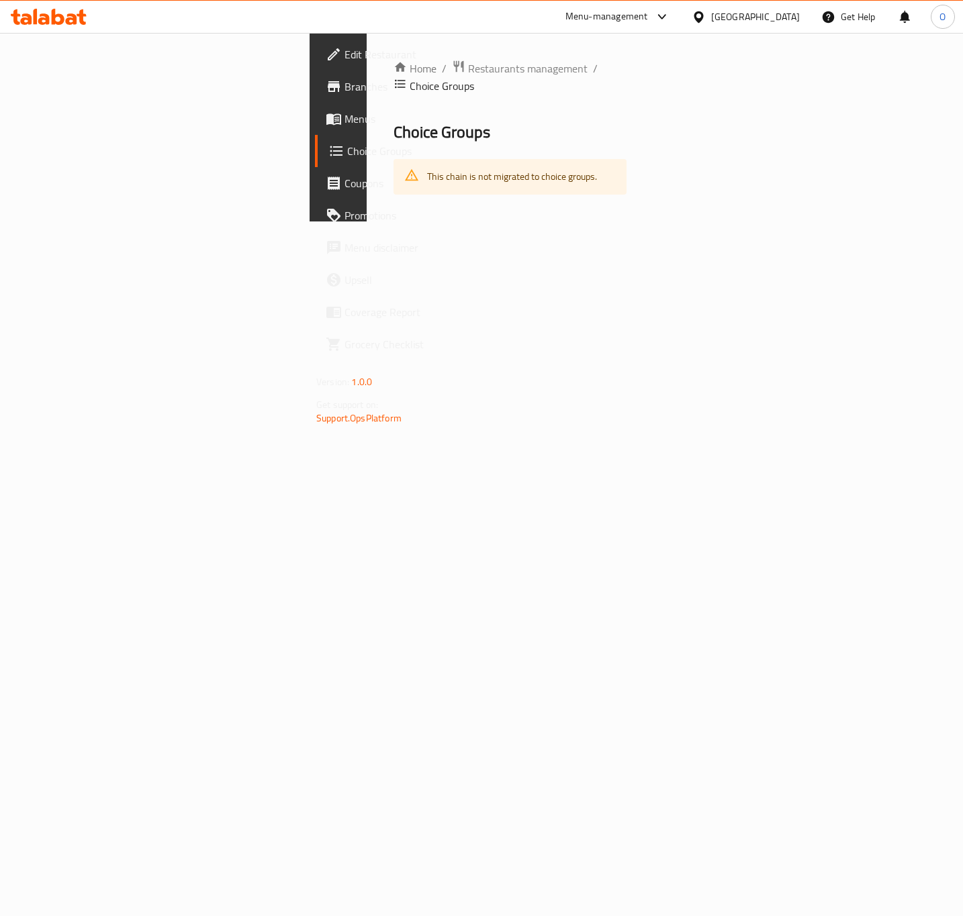
click at [344, 115] on span "Menus" at bounding box center [401, 119] width 115 height 16
